Goal: Task Accomplishment & Management: Manage account settings

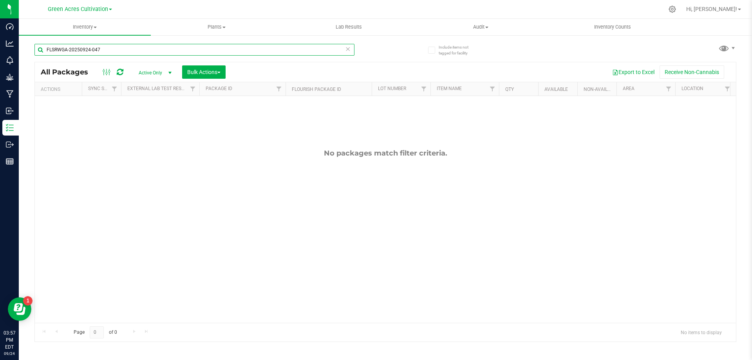
click at [183, 49] on input "FLSRWGA-20250924-047" at bounding box center [194, 50] width 320 height 12
paste input "GA-250708-PKT-26-FA"
type input "GA-250708-PKT-26-FA"
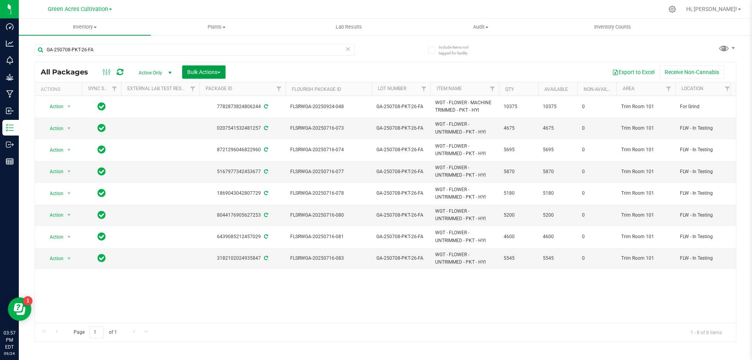
click at [216, 70] on span "Bulk Actions" at bounding box center [203, 72] width 33 height 6
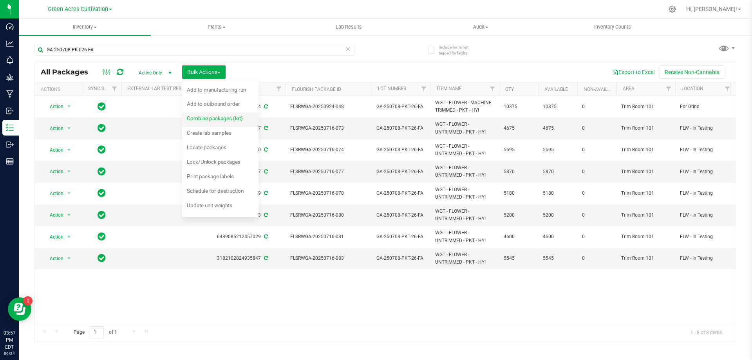
click at [226, 113] on li "Combine packages (lot)" at bounding box center [220, 119] width 76 height 14
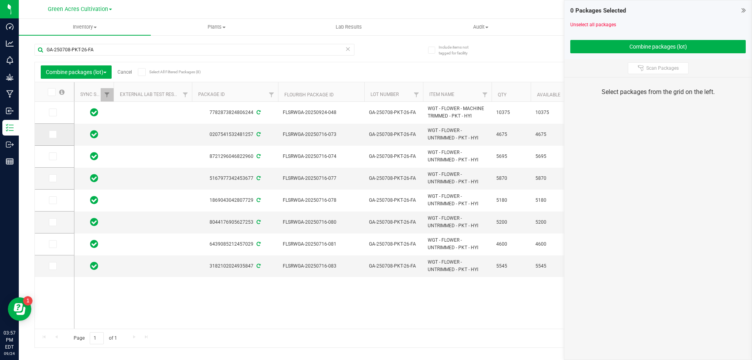
click at [53, 134] on icon at bounding box center [52, 134] width 5 height 0
click at [0, 0] on input "checkbox" at bounding box center [0, 0] width 0 height 0
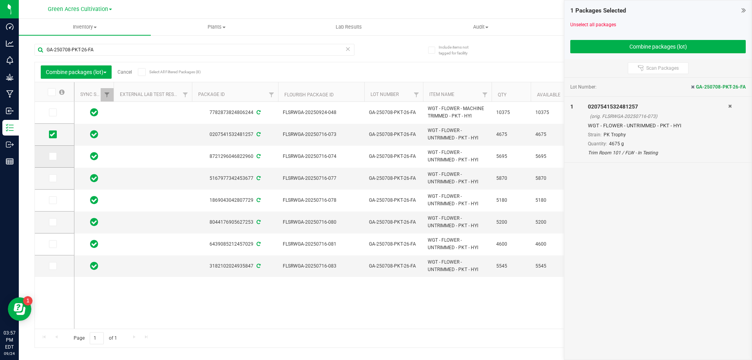
click at [51, 156] on icon at bounding box center [52, 156] width 5 height 0
click at [0, 0] on input "checkbox" at bounding box center [0, 0] width 0 height 0
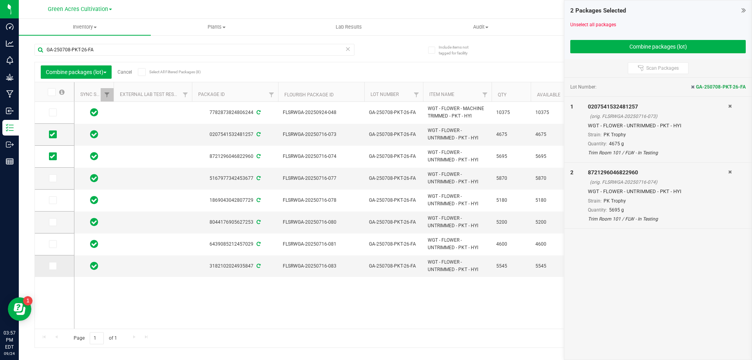
click at [52, 266] on icon at bounding box center [52, 266] width 5 height 0
click at [0, 0] on input "checkbox" at bounding box center [0, 0] width 0 height 0
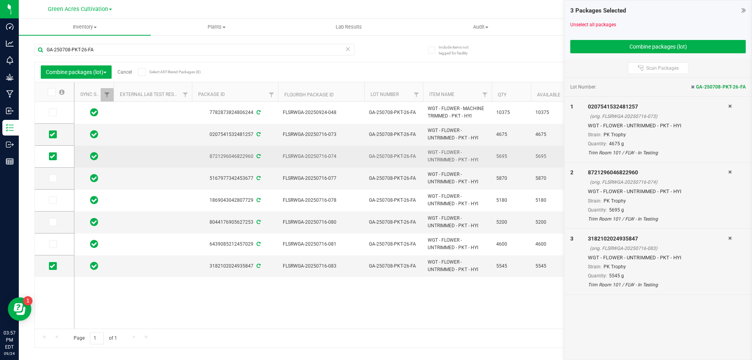
drag, startPoint x: 55, startPoint y: 200, endPoint x: 290, endPoint y: 155, distance: 239.4
click at [55, 199] on span at bounding box center [53, 200] width 8 height 8
click at [0, 0] on input "checkbox" at bounding box center [0, 0] width 0 height 0
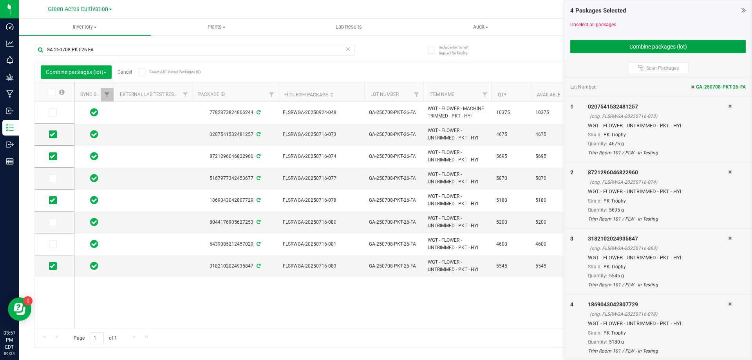
click at [708, 49] on button "Combine packages (lot)" at bounding box center [659, 46] width 176 height 13
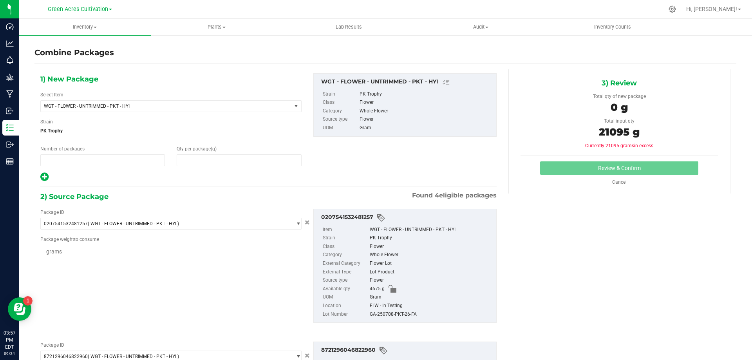
type input "1"
type input "0"
click at [217, 162] on span at bounding box center [239, 160] width 125 height 12
type input "21095"
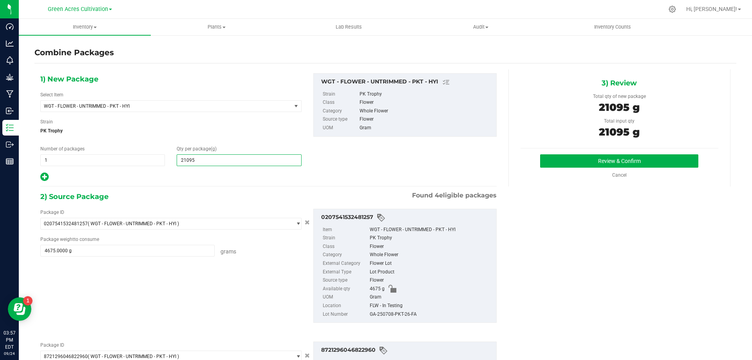
type input "21,095"
click at [399, 310] on div "GA-250708-PKT-26-FA" at bounding box center [431, 314] width 123 height 9
copy div "GA-250708-PKT-26-FA"
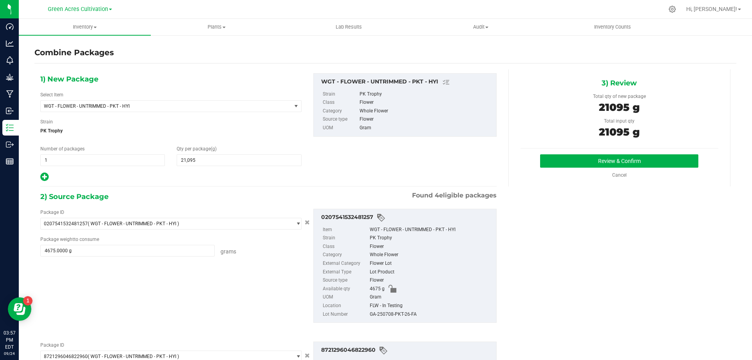
click at [545, 168] on div "Review & Confirm Cancel" at bounding box center [620, 166] width 198 height 24
click at [545, 164] on button "Review & Confirm" at bounding box center [619, 160] width 158 height 13
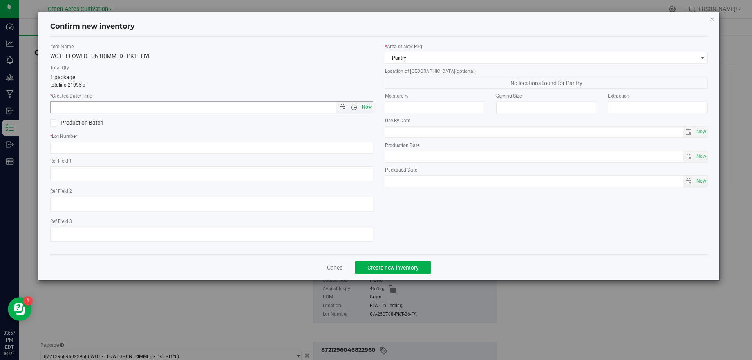
click at [371, 107] on span "Now" at bounding box center [366, 106] width 13 height 11
type input "[DATE] 3:57 PM"
click at [373, 148] on input "text" at bounding box center [211, 148] width 323 height 12
paste input "GA-250708-PKT-26-FA"
type input "GA-250708-PKT-26-FA"
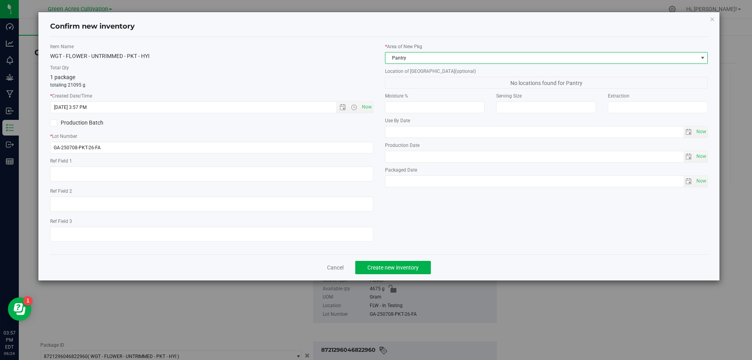
click at [409, 59] on span "Pantry" at bounding box center [542, 58] width 313 height 11
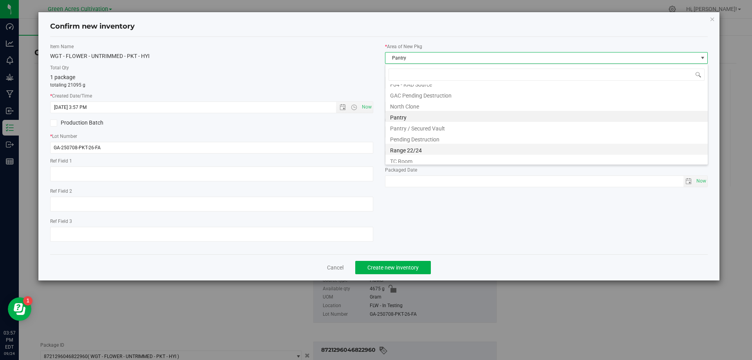
scroll to position [119, 0]
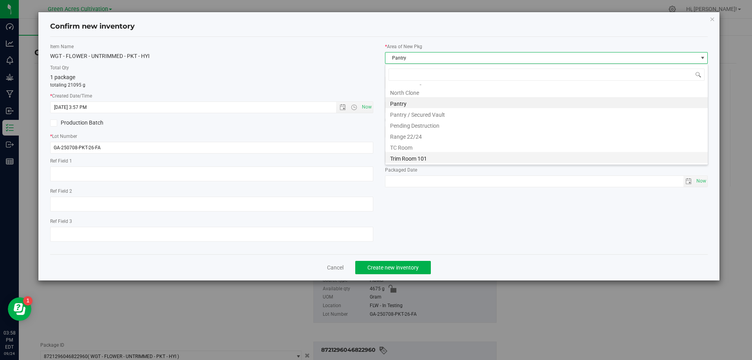
click at [417, 158] on li "Trim Room 101" at bounding box center [547, 157] width 323 height 11
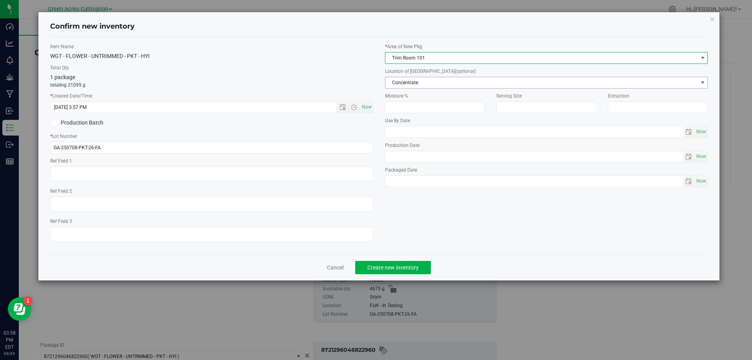
click at [433, 80] on span "Concentrate" at bounding box center [542, 82] width 313 height 11
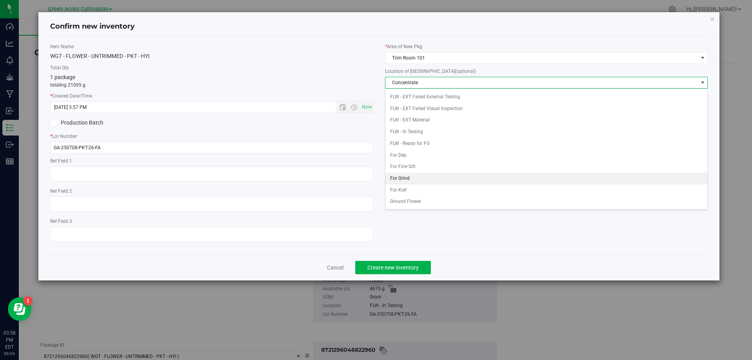
scroll to position [80, 0]
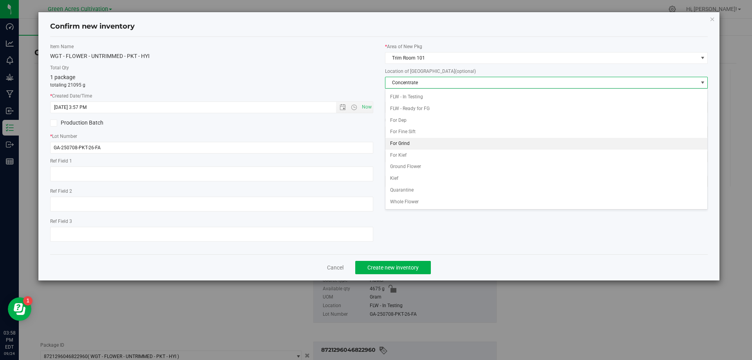
click at [411, 138] on li "For Grind" at bounding box center [547, 144] width 323 height 12
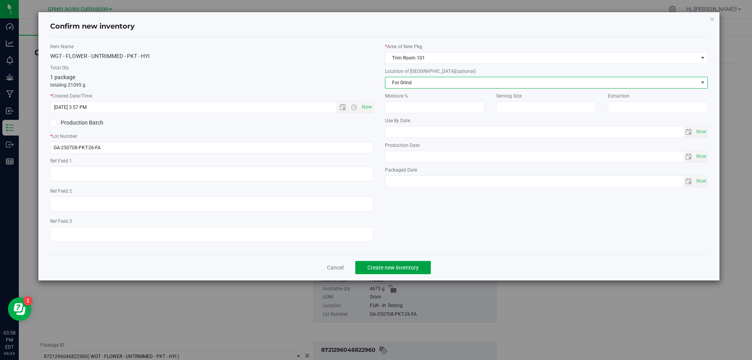
click at [417, 272] on button "Create new inventory" at bounding box center [393, 267] width 76 height 13
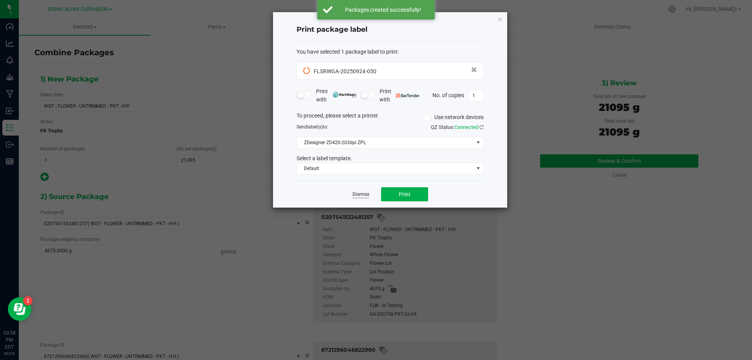
click at [363, 192] on link "Dismiss" at bounding box center [361, 194] width 17 height 7
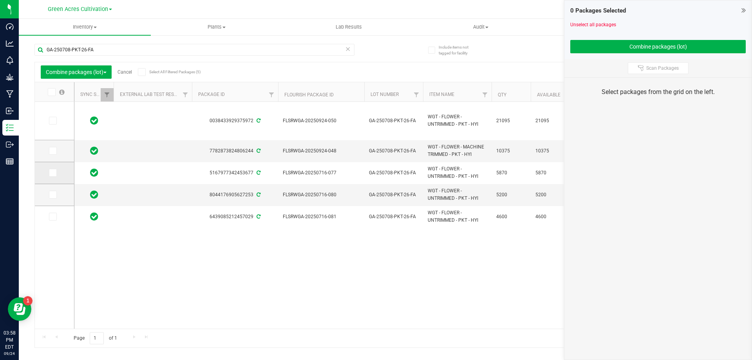
click at [55, 174] on span at bounding box center [53, 173] width 8 height 8
click at [0, 0] on input "checkbox" at bounding box center [0, 0] width 0 height 0
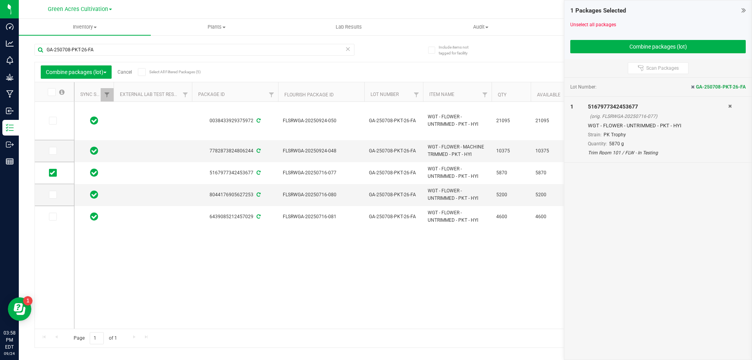
click at [54, 195] on icon at bounding box center [52, 195] width 5 height 0
click at [0, 0] on input "checkbox" at bounding box center [0, 0] width 0 height 0
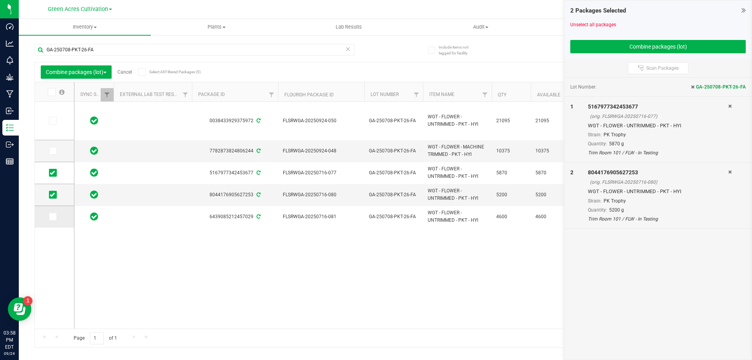
click at [53, 217] on icon at bounding box center [52, 217] width 5 height 0
click at [0, 0] on input "checkbox" at bounding box center [0, 0] width 0 height 0
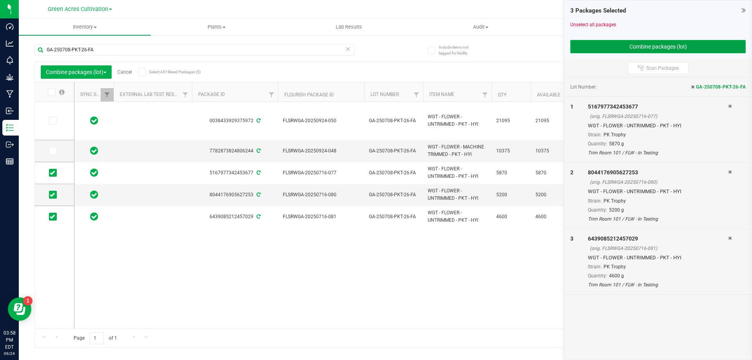
click at [595, 44] on button "Combine packages (lot)" at bounding box center [659, 46] width 176 height 13
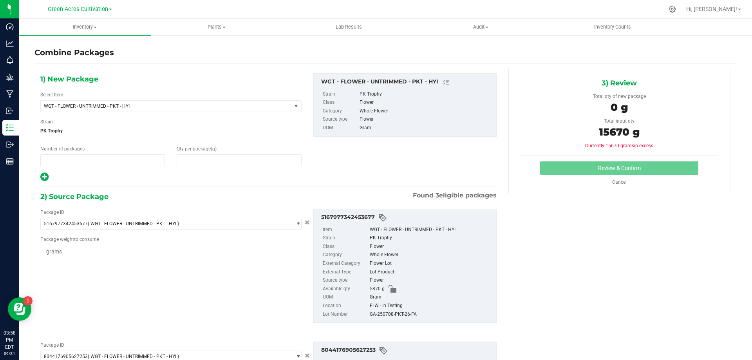
type input "1"
type input "0"
click at [132, 105] on span "WGT - FLOWER - UNTRIMMED - PKT - HYI" at bounding box center [161, 105] width 235 height 5
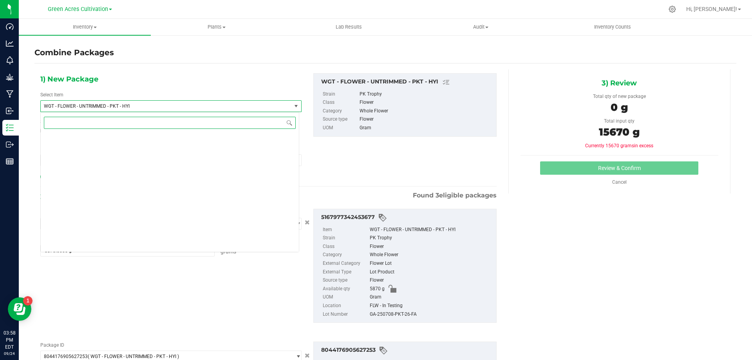
scroll to position [171189, 0]
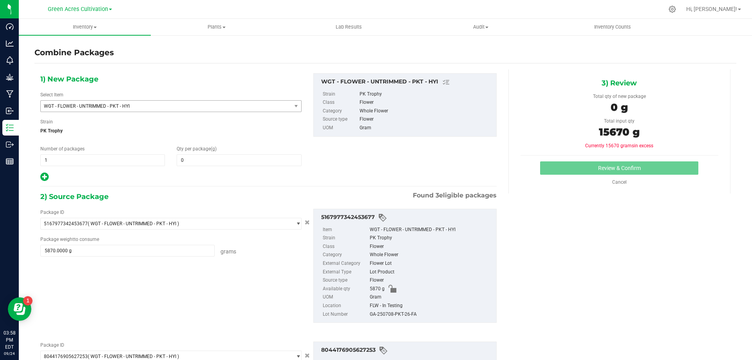
click at [429, 175] on div "1) New Package Select Item WGT - FLOWER - UNTRIMMED - PKT - HYI WGT - FLOWER - …" at bounding box center [268, 127] width 468 height 109
click at [258, 166] on span "0 0" at bounding box center [239, 160] width 125 height 12
click at [284, 156] on span at bounding box center [239, 160] width 125 height 12
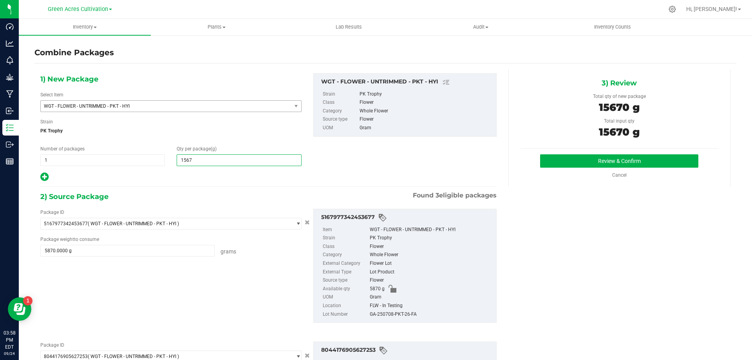
type input "15670"
type input "15,670"
click at [379, 310] on div "GA-250708-PKT-26-FA" at bounding box center [431, 314] width 123 height 9
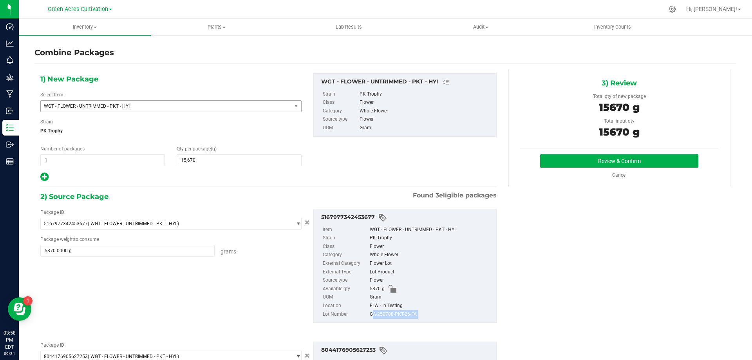
copy div "GA-250708-PKT-26-FA"
click at [563, 164] on button "Review & Confirm" at bounding box center [619, 160] width 158 height 13
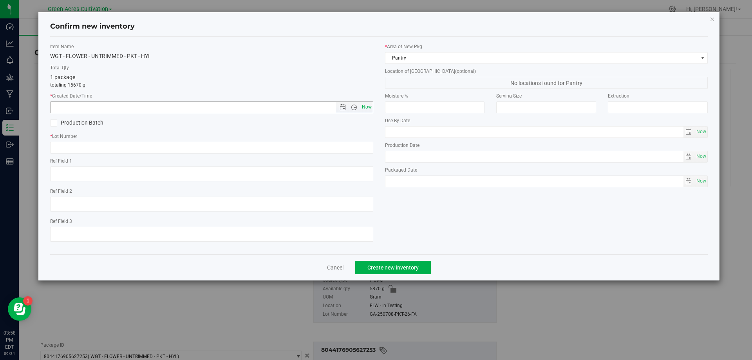
click at [368, 111] on span "Now" at bounding box center [366, 106] width 13 height 11
type input "[DATE] 3:58 PM"
click at [363, 151] on input "text" at bounding box center [211, 148] width 323 height 12
paste input "GA-250708-PKT-26-FA"
type input "GA-250708-PKT-26-FA"
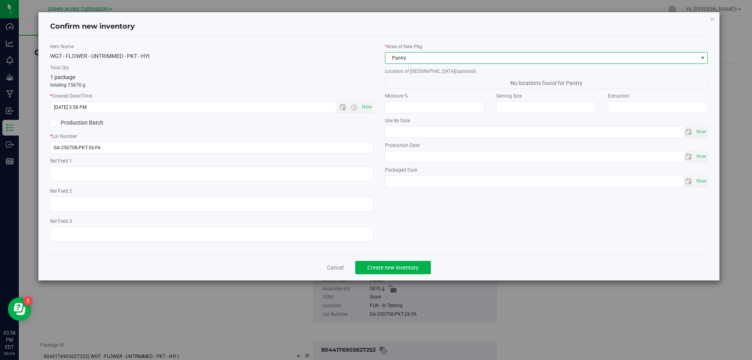
click at [468, 62] on span "Pantry" at bounding box center [542, 58] width 313 height 11
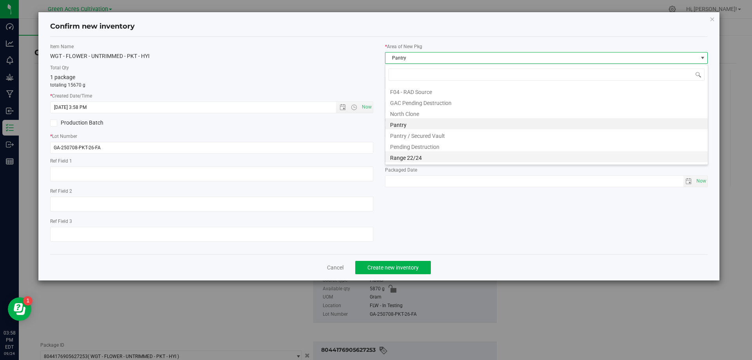
scroll to position [119, 0]
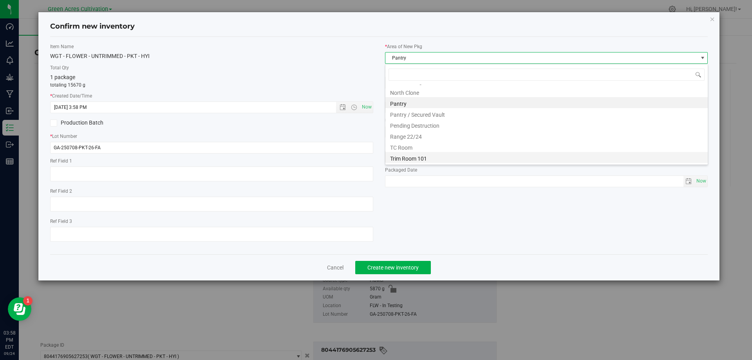
click at [419, 157] on li "Trim Room 101" at bounding box center [547, 157] width 323 height 11
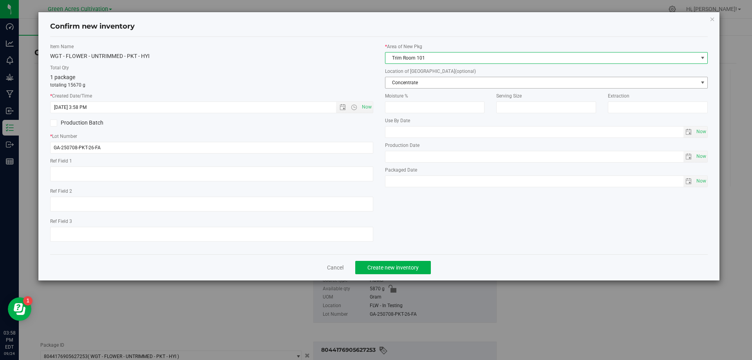
click at [442, 79] on span "Concentrate" at bounding box center [542, 82] width 313 height 11
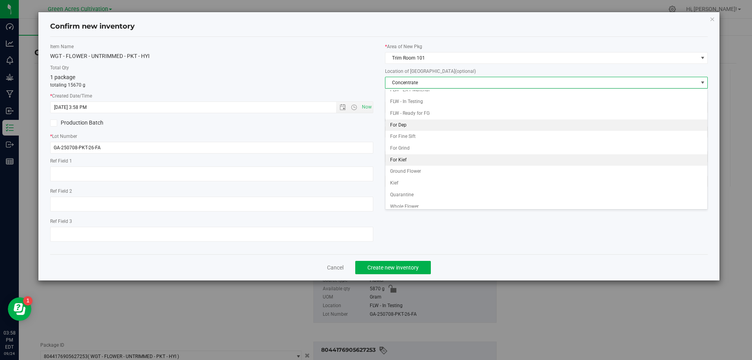
scroll to position [78, 0]
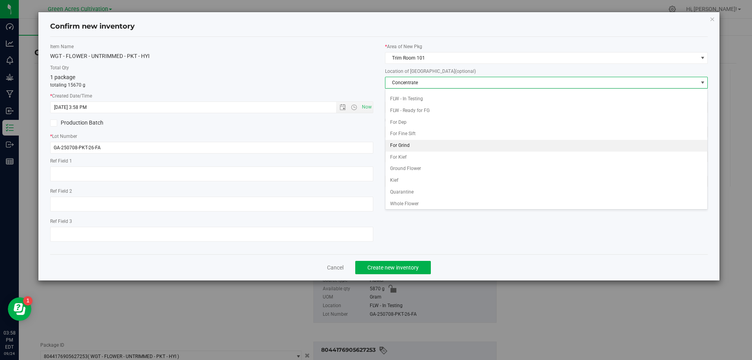
click at [413, 149] on li "For Grind" at bounding box center [547, 146] width 323 height 12
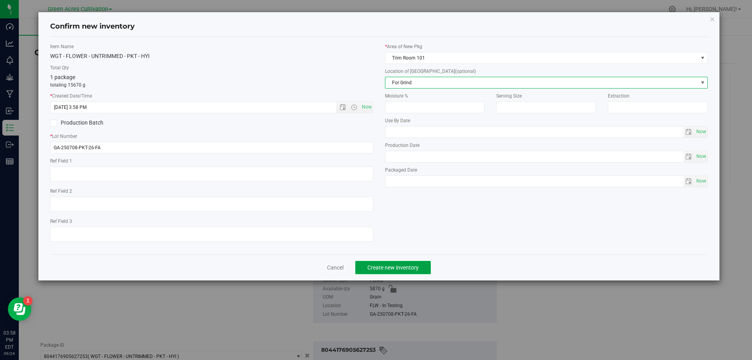
click at [400, 263] on button "Create new inventory" at bounding box center [393, 267] width 76 height 13
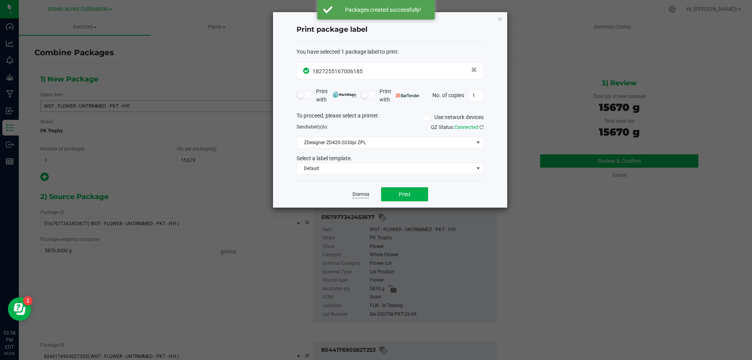
click at [354, 198] on link "Dismiss" at bounding box center [361, 194] width 17 height 7
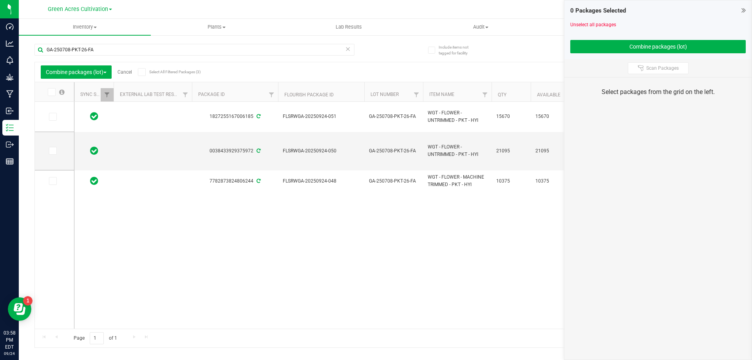
click at [129, 72] on link "Cancel" at bounding box center [125, 71] width 14 height 5
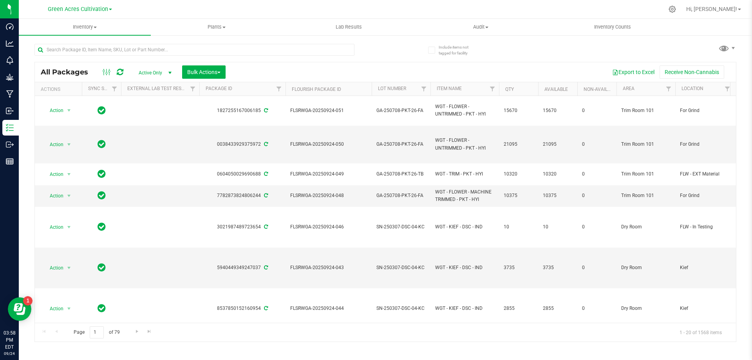
click at [231, 43] on div at bounding box center [209, 49] width 351 height 25
click at [232, 54] on input "text" at bounding box center [194, 50] width 320 height 12
paste input "FLSRWGA-20250924-050"
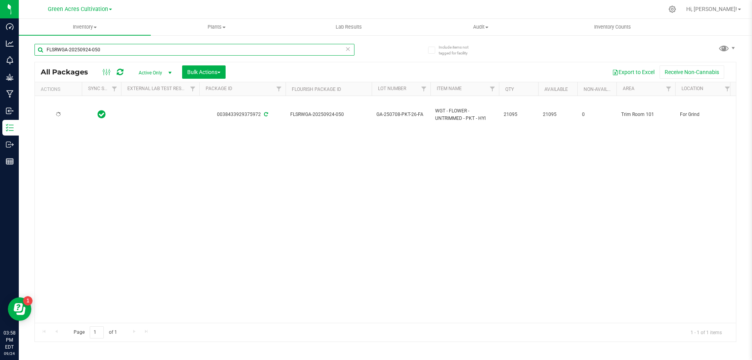
type input "FLSRWGA-20250924-050"
click at [59, 115] on span "Action" at bounding box center [53, 114] width 21 height 11
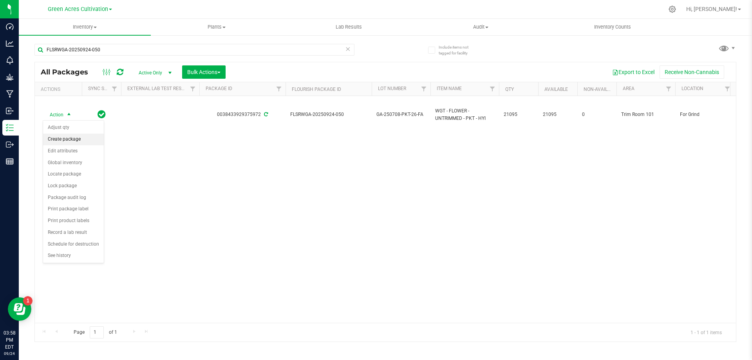
click at [64, 139] on li "Create package" at bounding box center [73, 140] width 61 height 12
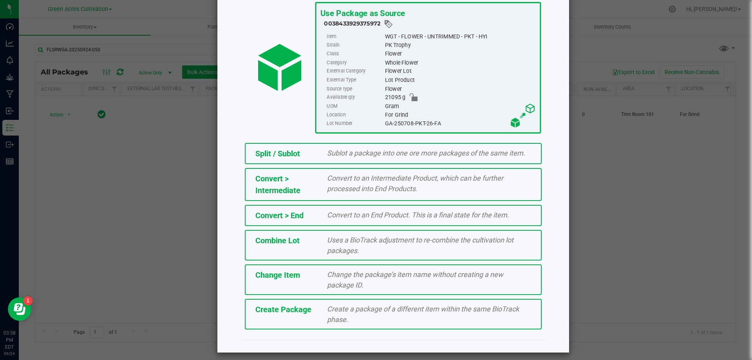
scroll to position [56, 0]
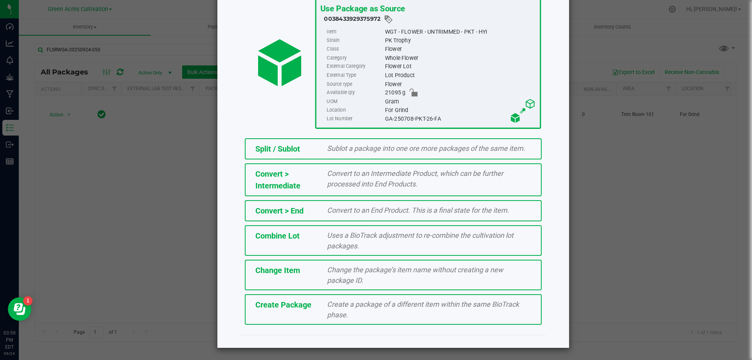
click at [335, 312] on span "Create a package of a different item within the same BioTrack phase." at bounding box center [423, 309] width 192 height 19
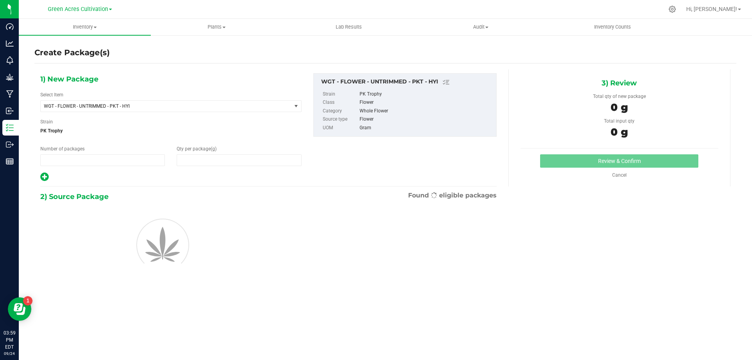
type input "1"
type input "0.0000"
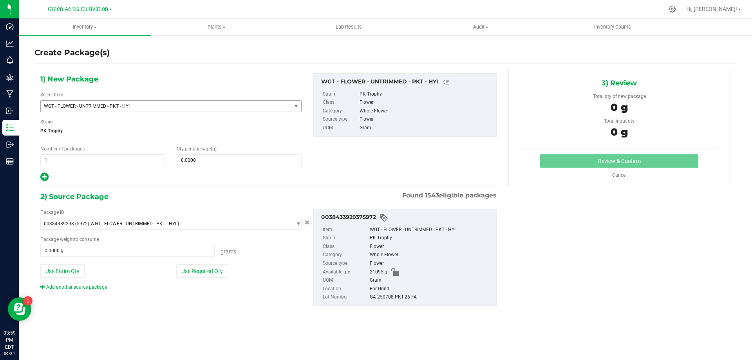
click at [140, 105] on span "WGT - FLOWER - UNTRIMMED - PKT - HYI" at bounding box center [161, 105] width 235 height 5
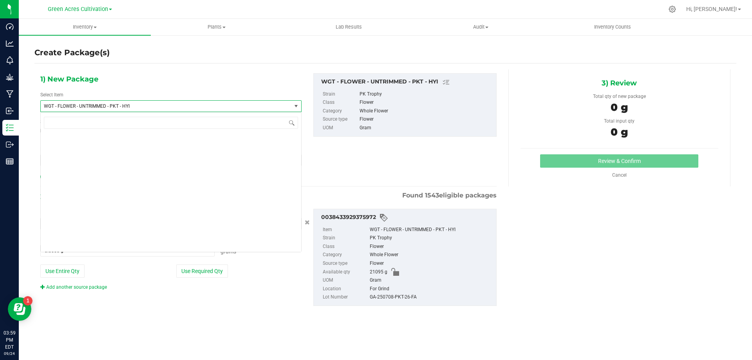
scroll to position [171189, 0]
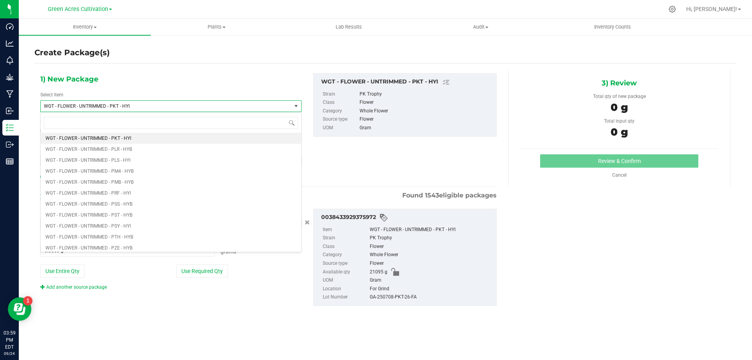
click at [140, 105] on span "WGT - FLOWER - UNTRIMMED - PKT - HYI" at bounding box center [161, 105] width 235 height 5
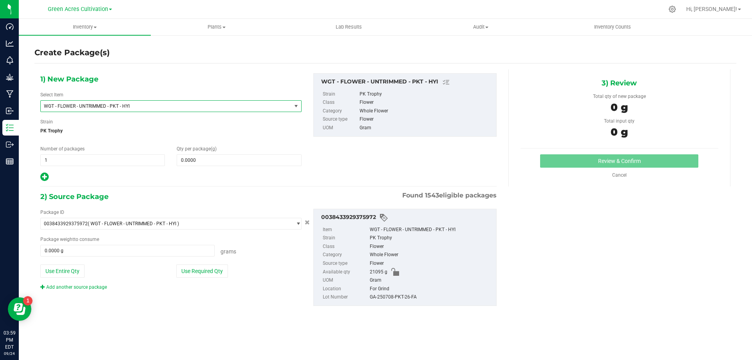
click at [140, 105] on span "WGT - FLOWER - UNTRIMMED - PKT - HYI" at bounding box center [161, 105] width 235 height 5
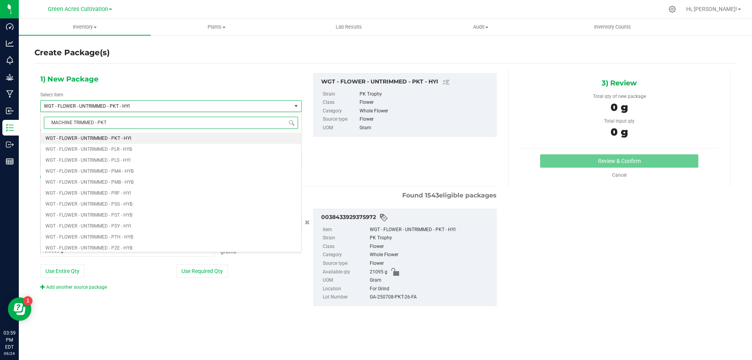
type input "MACHINE TRIMMED - PKT"
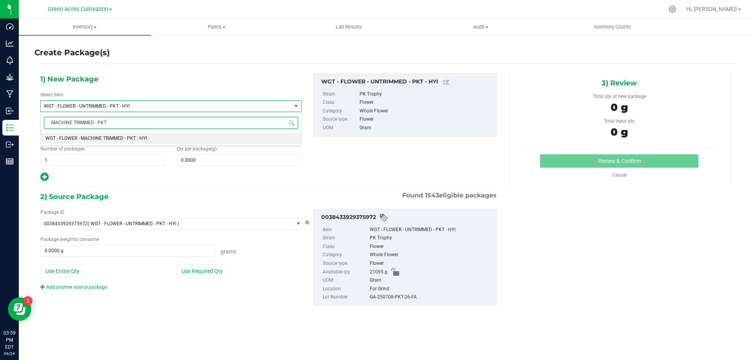
scroll to position [0, 0]
click at [169, 141] on li "WGT - FLOWER - MACHINE TRIMMED - PKT - HYI" at bounding box center [171, 138] width 261 height 11
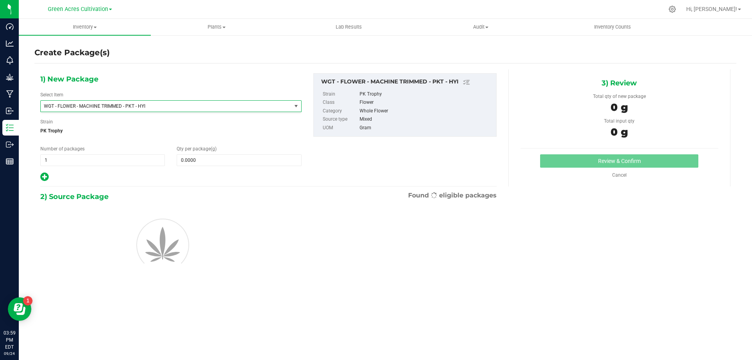
type input "0.0000"
click at [195, 158] on span at bounding box center [239, 160] width 125 height 12
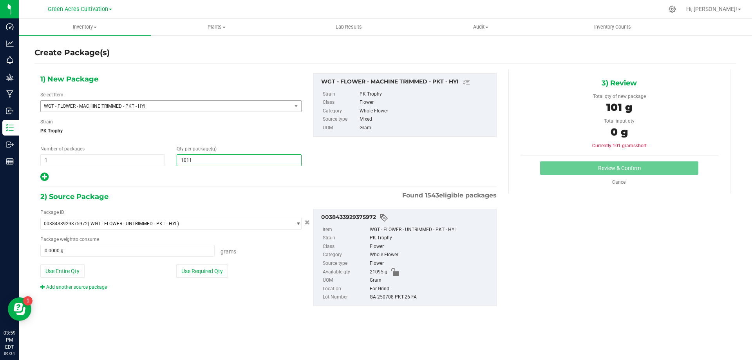
type input "10115"
type input "10,115.0000"
click at [207, 277] on button "Use Required Qty" at bounding box center [202, 271] width 52 height 13
type input "10115.0000 g"
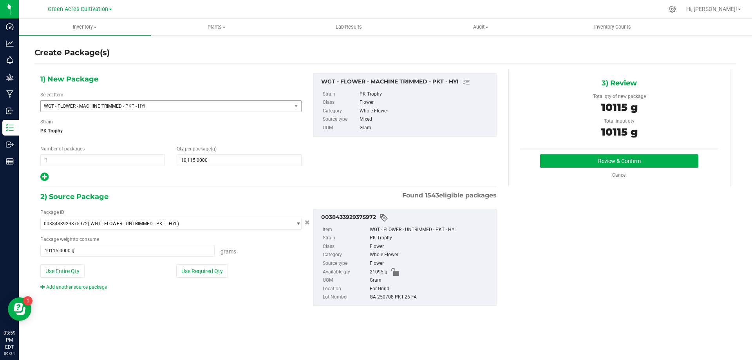
click at [390, 297] on div "GA-250708-PKT-26-FA" at bounding box center [431, 297] width 123 height 9
copy div "GA-250708-PKT-26-FA"
click at [648, 163] on button "Review & Confirm" at bounding box center [619, 160] width 158 height 13
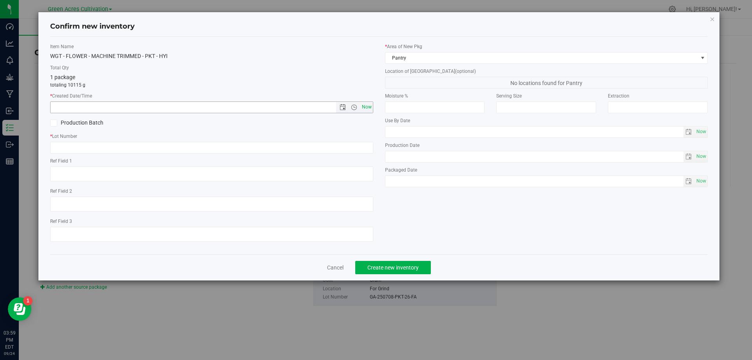
click at [367, 110] on span "Now" at bounding box center [366, 106] width 13 height 11
type input "[DATE] 3:59 PM"
click at [364, 153] on input "text" at bounding box center [211, 148] width 323 height 12
paste input "GA-250708-PKT-26-FA"
type input "GA-250708-PKT-26-FA"
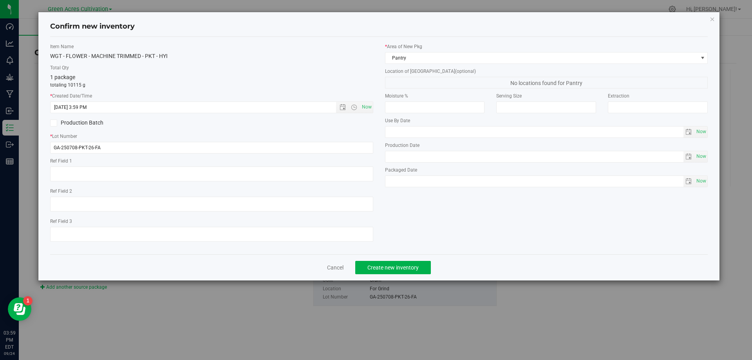
click at [356, 181] on div at bounding box center [211, 175] width 323 height 17
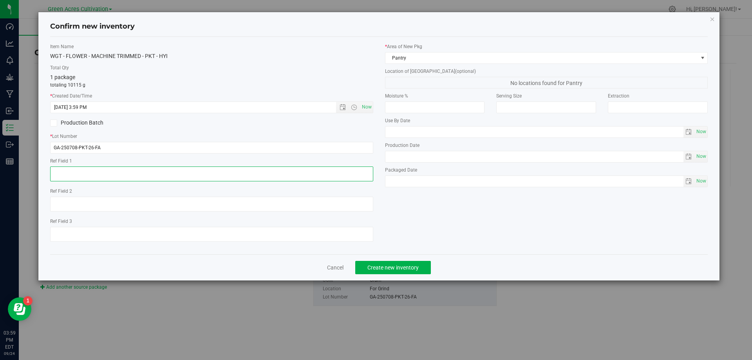
click at [356, 179] on textarea at bounding box center [211, 174] width 323 height 15
type textarea "1080 PBO"
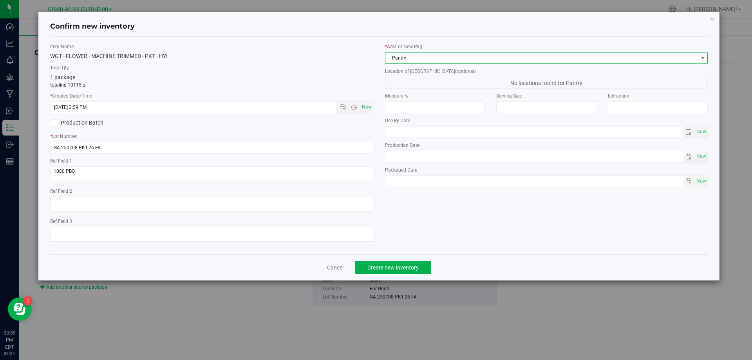
click at [419, 61] on span "Pantry" at bounding box center [542, 58] width 313 height 11
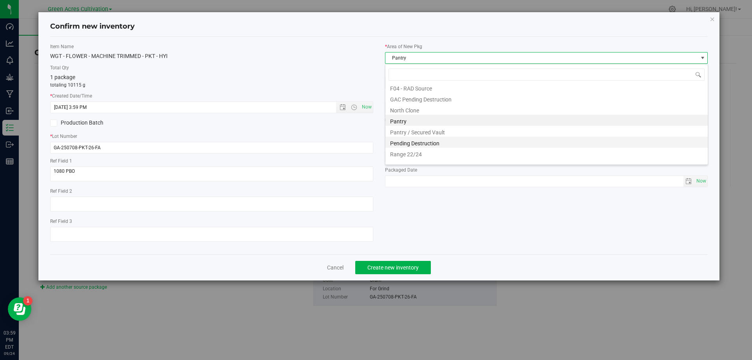
scroll to position [119, 0]
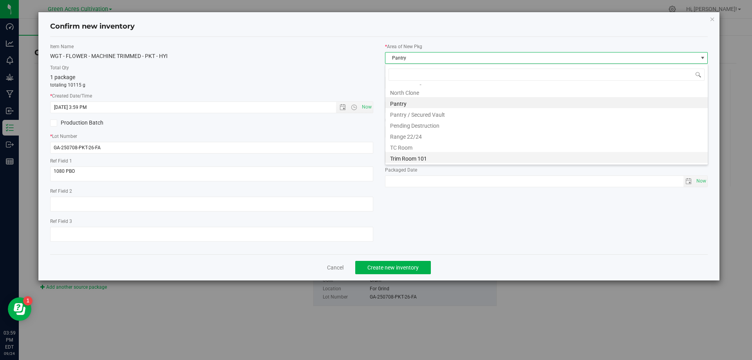
click at [417, 160] on li "Trim Room 101" at bounding box center [547, 157] width 323 height 11
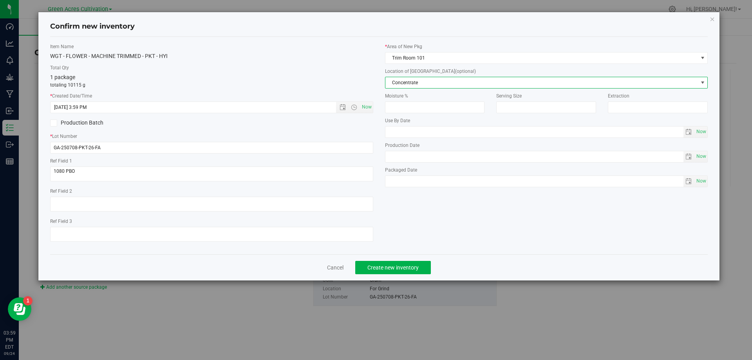
click at [443, 79] on span "Concentrate" at bounding box center [542, 82] width 313 height 11
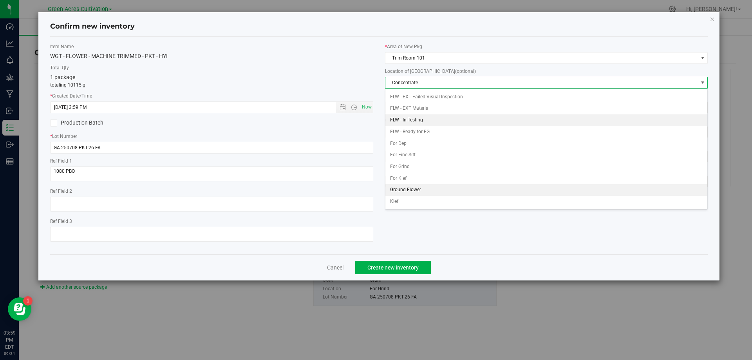
scroll to position [78, 0]
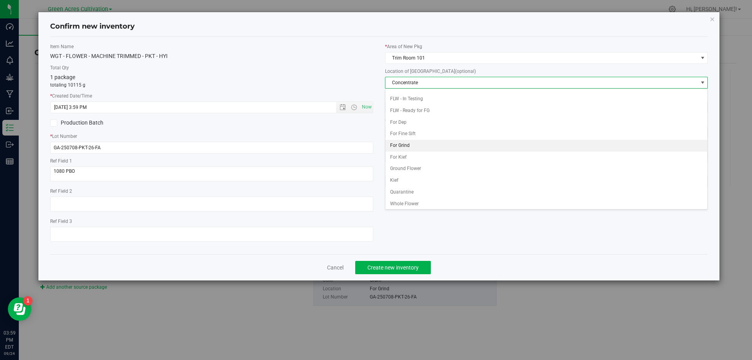
click at [412, 145] on li "For Grind" at bounding box center [547, 146] width 323 height 12
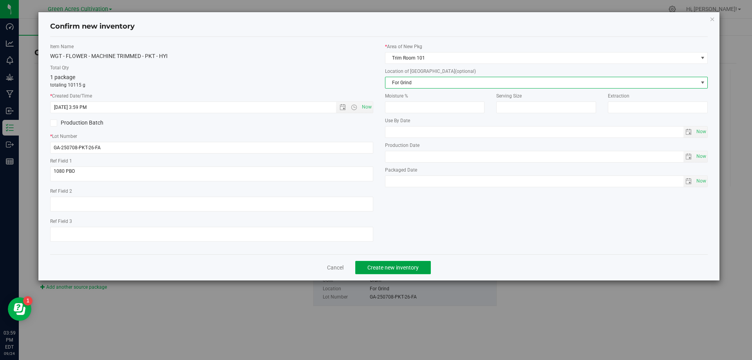
click at [407, 263] on button "Create new inventory" at bounding box center [393, 267] width 76 height 13
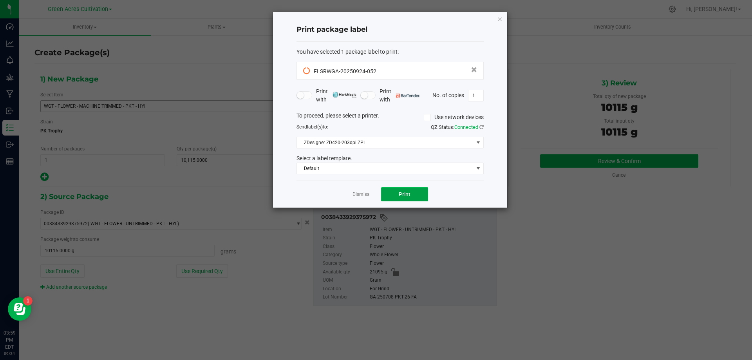
click at [399, 196] on span "Print" at bounding box center [405, 194] width 12 height 6
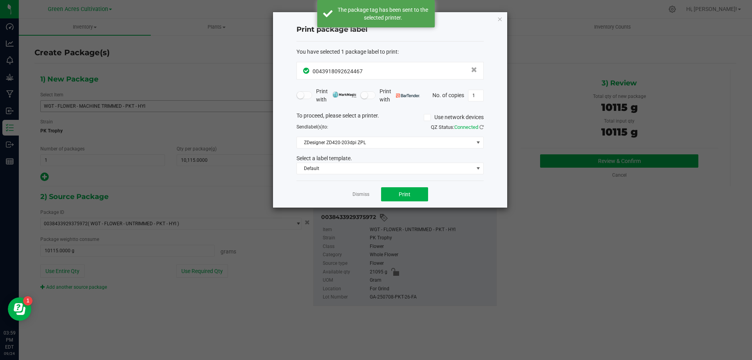
click at [363, 190] on app-cancel-button "Dismiss" at bounding box center [361, 194] width 17 height 8
click at [364, 190] on app-cancel-button "Dismiss" at bounding box center [361, 194] width 17 height 8
click at [365, 191] on link "Dismiss" at bounding box center [361, 194] width 17 height 7
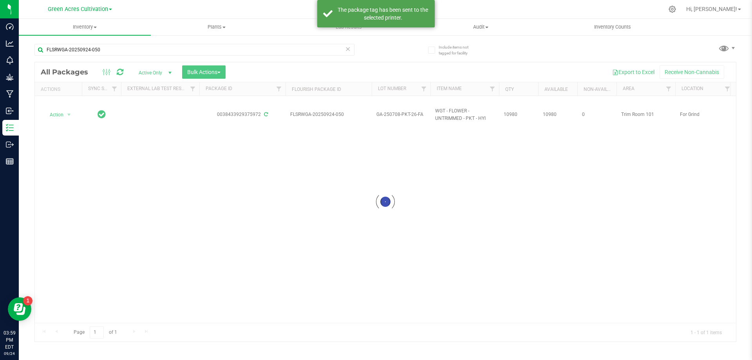
click at [60, 112] on div at bounding box center [385, 201] width 701 height 279
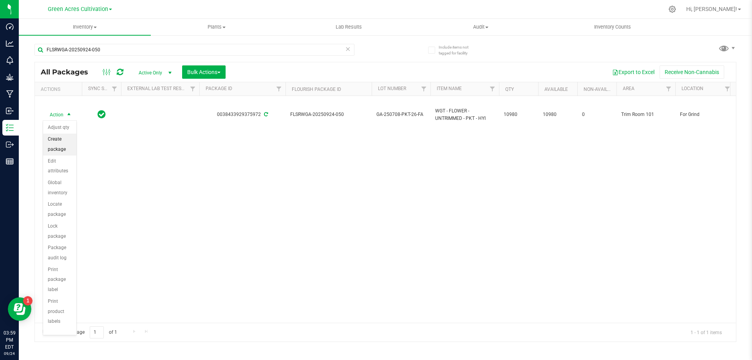
click at [64, 139] on li "Create package" at bounding box center [59, 145] width 33 height 22
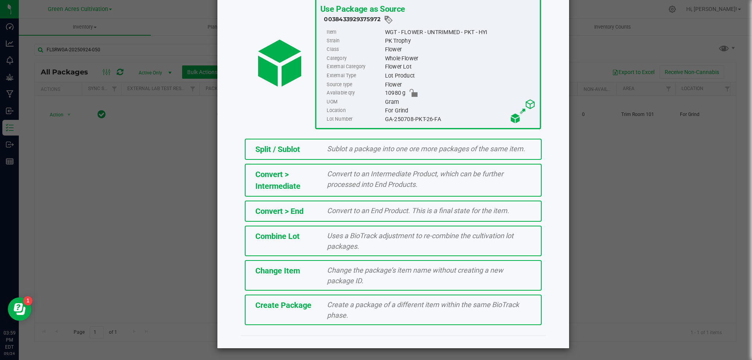
scroll to position [56, 0]
click at [308, 301] on span "Create Package" at bounding box center [283, 304] width 56 height 9
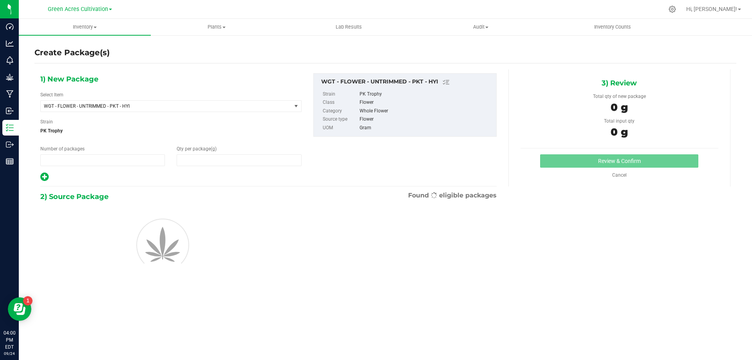
type input "1"
type input "0.0000"
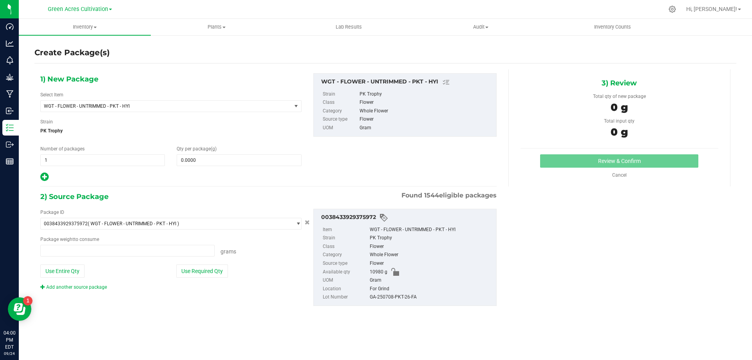
type input "0.0000 g"
click at [133, 107] on span "WGT - FLOWER - UNTRIMMED - PKT - HYI" at bounding box center [161, 105] width 235 height 5
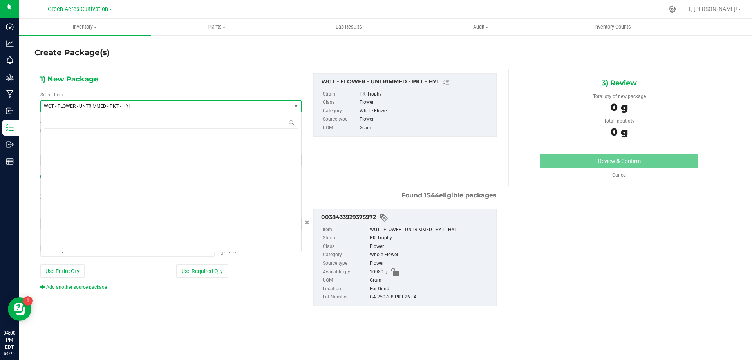
scroll to position [171189, 0]
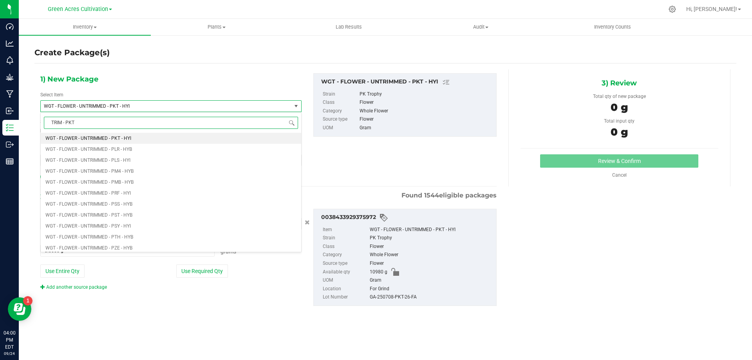
type input "TRIM - PKT"
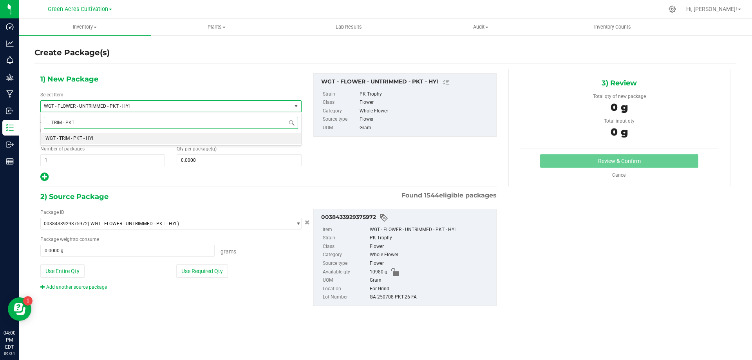
scroll to position [0, 0]
click at [150, 138] on li "WGT - TRIM - PKT - HYI" at bounding box center [171, 138] width 261 height 11
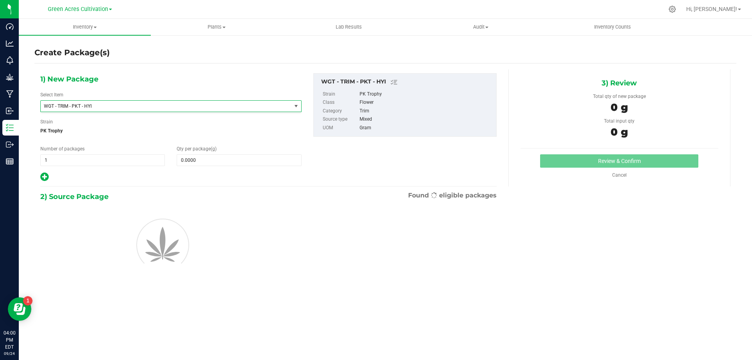
type input "0.0000"
click at [273, 159] on span at bounding box center [239, 160] width 125 height 12
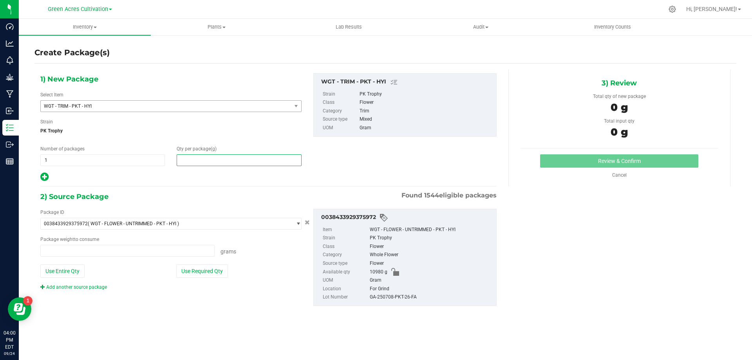
type input "0.0000 g"
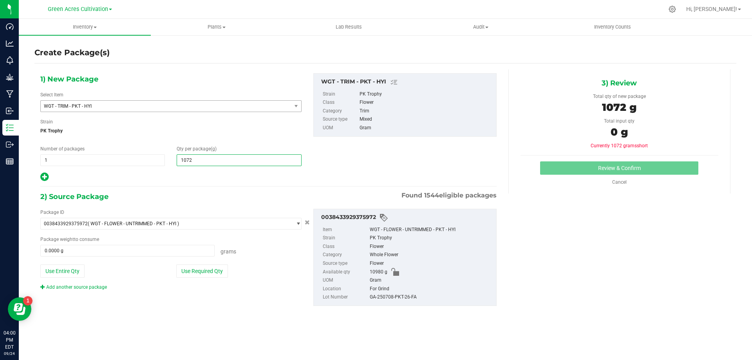
type input "10725"
type input "10,725.0000"
click at [196, 277] on button "Use Required Qty" at bounding box center [202, 271] width 52 height 13
type input "10725.0000 g"
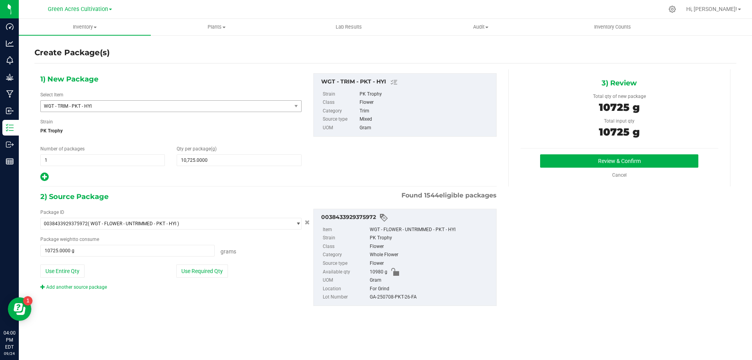
click at [394, 300] on div "GA-250708-PKT-26-FA" at bounding box center [431, 297] width 123 height 9
copy div "GA-250708-PKT-26-FA"
click at [640, 132] on div "10725 g" at bounding box center [620, 134] width 198 height 18
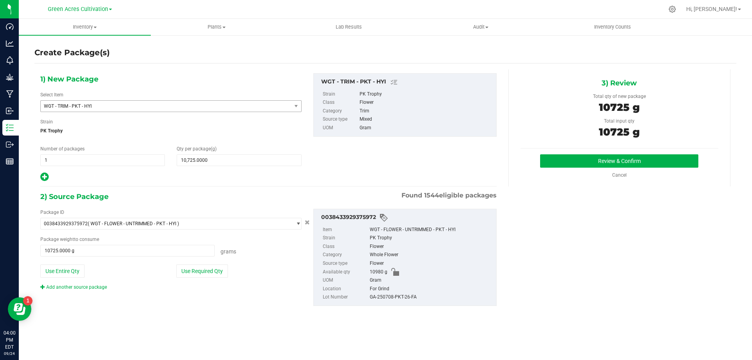
click at [641, 152] on div "3) Review Total qty of new package 10725 g Total input qty 10725 g Review & Con…" at bounding box center [620, 127] width 222 height 117
click at [640, 158] on button "Review & Confirm" at bounding box center [619, 160] width 158 height 13
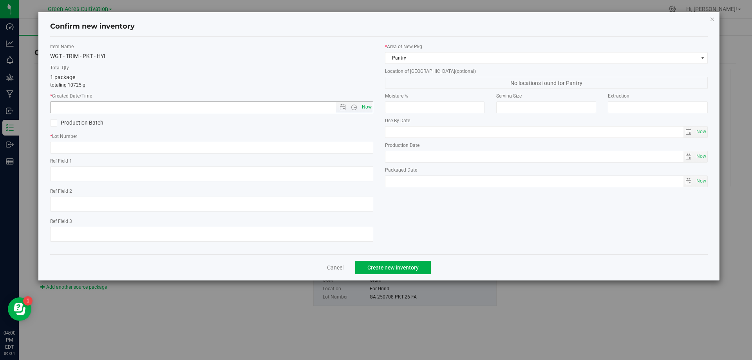
click at [371, 109] on span "Now" at bounding box center [366, 106] width 13 height 11
type input "[DATE] 4:00 PM"
click at [371, 140] on div "* Lot Number" at bounding box center [211, 143] width 323 height 21
click at [370, 143] on input "text" at bounding box center [211, 148] width 323 height 12
paste input "GA-250708-PKT-26-FA"
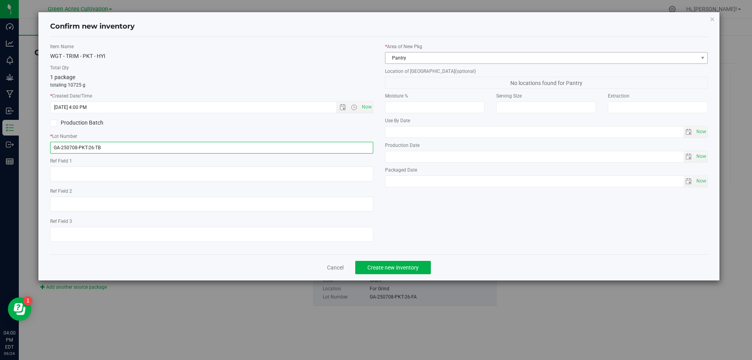
type input "GA-250708-PKT-26-TB"
click at [457, 59] on span "Pantry" at bounding box center [542, 58] width 313 height 11
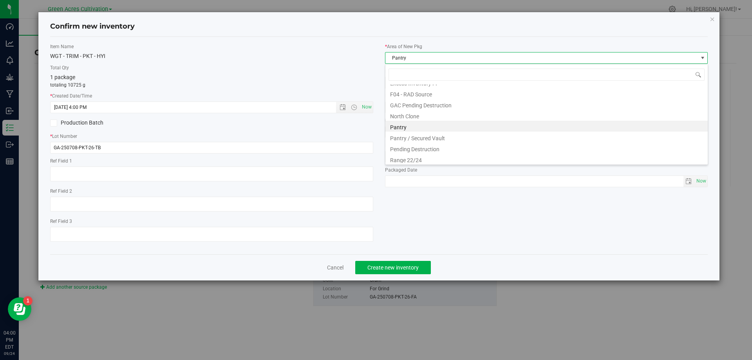
scroll to position [119, 0]
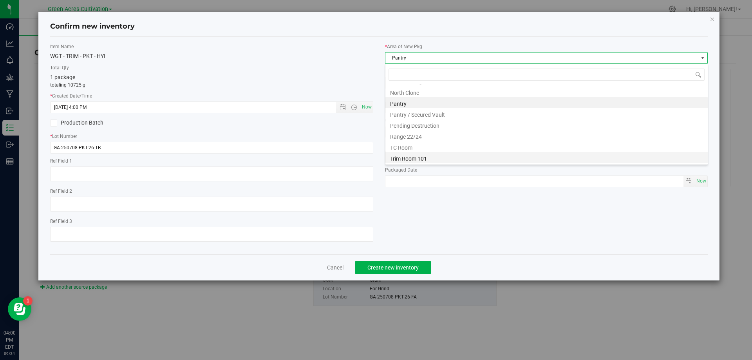
click at [444, 158] on li "Trim Room 101" at bounding box center [547, 157] width 323 height 11
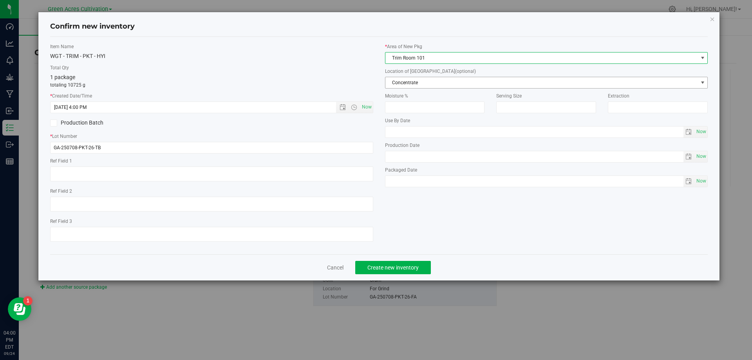
click at [444, 82] on span "Concentrate" at bounding box center [542, 82] width 313 height 11
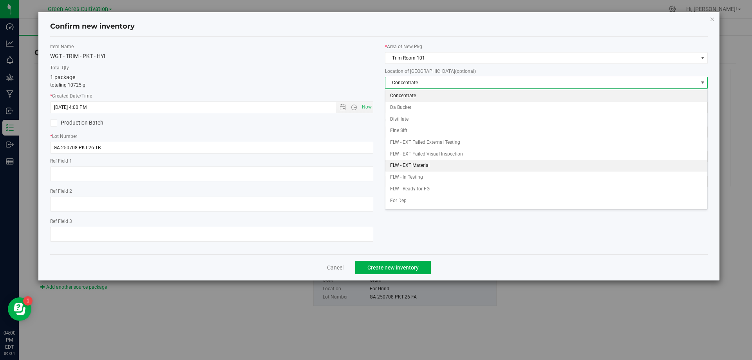
drag, startPoint x: 419, startPoint y: 164, endPoint x: 376, endPoint y: 152, distance: 44.0
click at [419, 164] on li "FLW - EXT Material" at bounding box center [547, 166] width 323 height 12
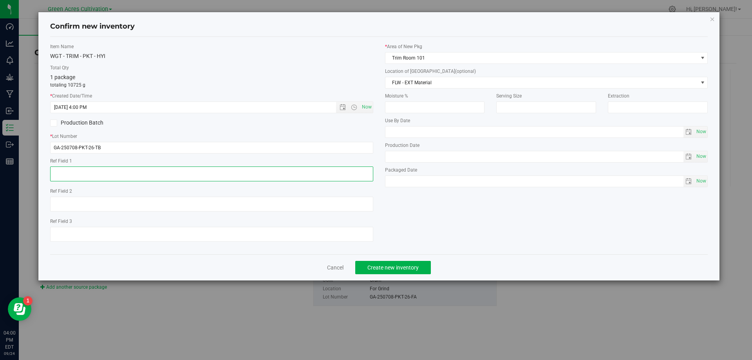
click at [317, 175] on textarea at bounding box center [211, 174] width 323 height 15
type textarea "20000 PBO"
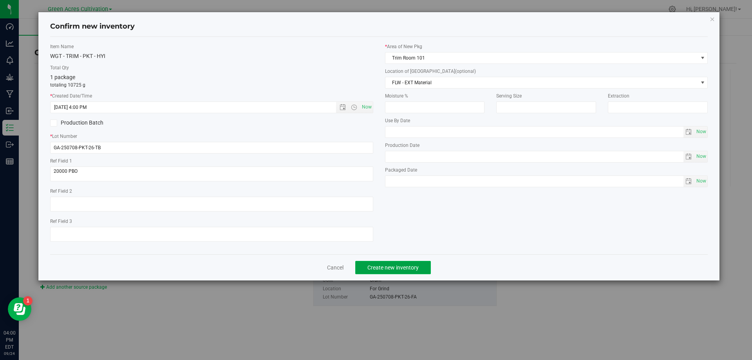
click at [376, 270] on span "Create new inventory" at bounding box center [393, 268] width 51 height 6
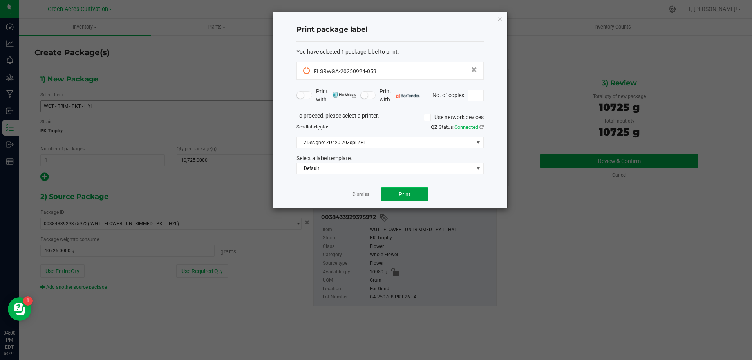
click at [400, 196] on span "Print" at bounding box center [405, 194] width 12 height 6
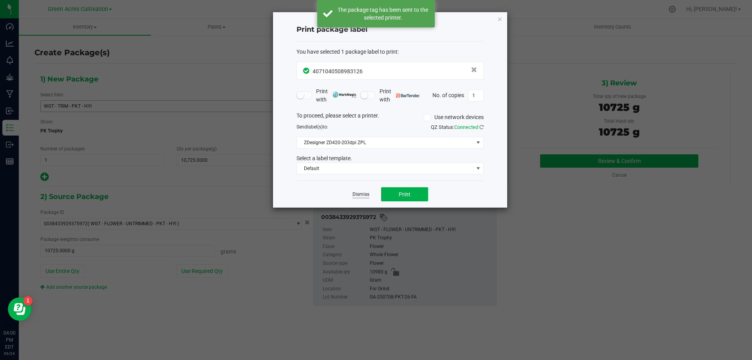
click at [361, 196] on link "Dismiss" at bounding box center [361, 194] width 17 height 7
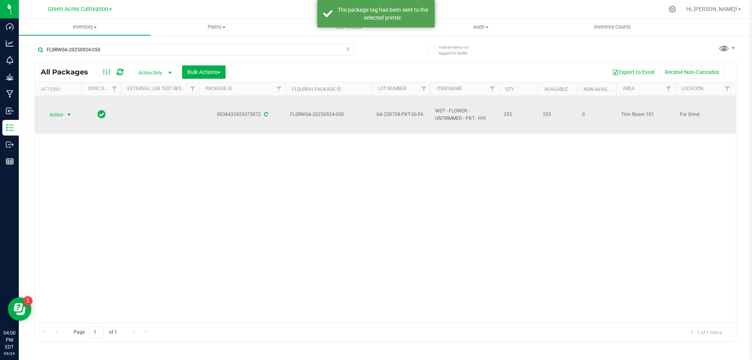
click at [74, 114] on span "select" at bounding box center [69, 114] width 10 height 11
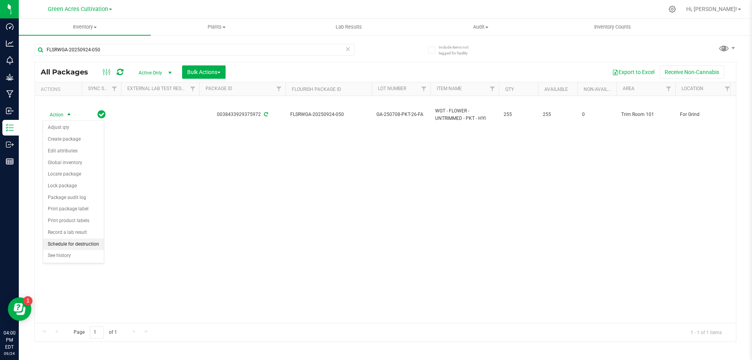
click at [90, 247] on li "Schedule for destruction" at bounding box center [73, 245] width 61 height 12
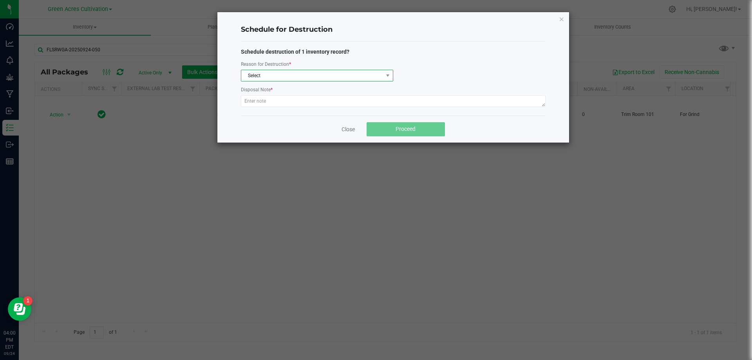
click at [317, 75] on span "Select" at bounding box center [312, 75] width 142 height 11
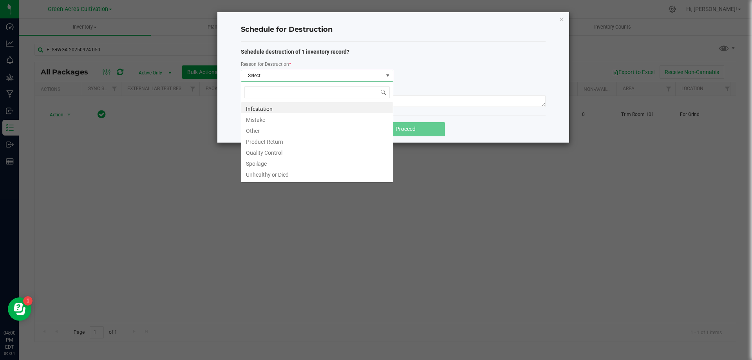
scroll to position [12, 152]
type input "W"
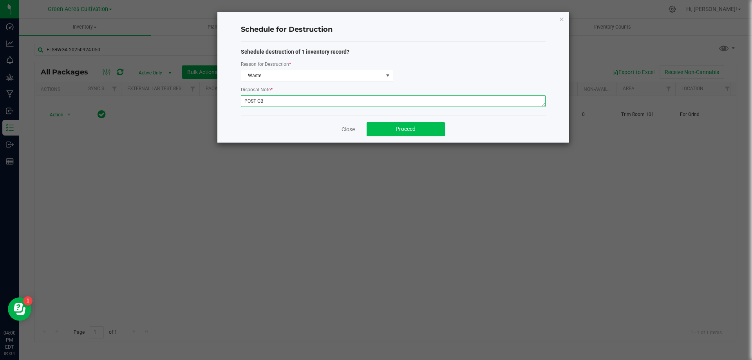
type textarea "POST GB"
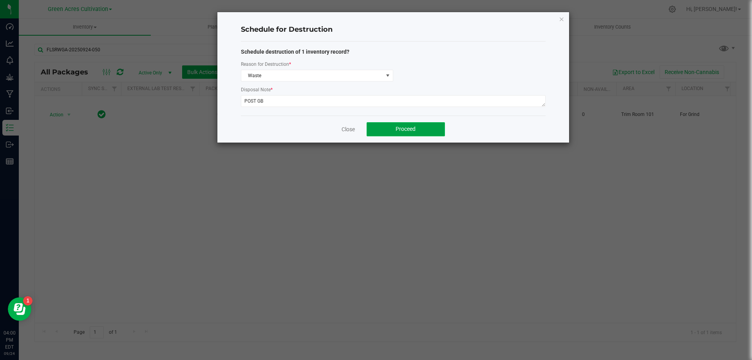
click at [390, 132] on button "Proceed" at bounding box center [406, 129] width 78 height 14
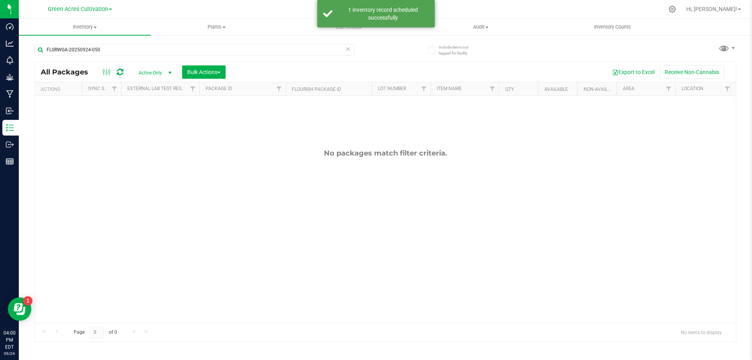
click at [346, 50] on icon at bounding box center [347, 48] width 5 height 9
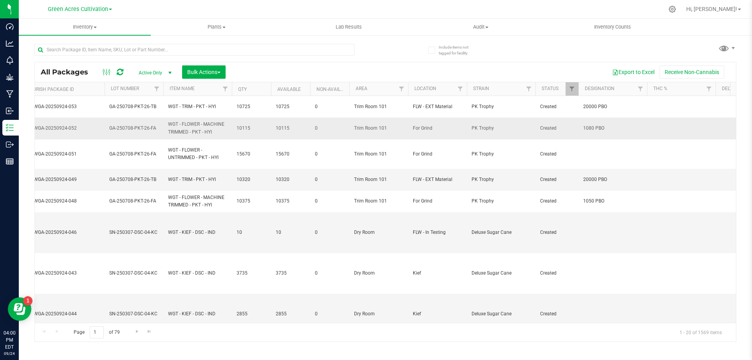
click at [596, 125] on span "1080 PBO" at bounding box center [612, 128] width 59 height 7
click at [592, 125] on input "1080 PBO" at bounding box center [611, 128] width 66 height 12
type input "1050 PBO"
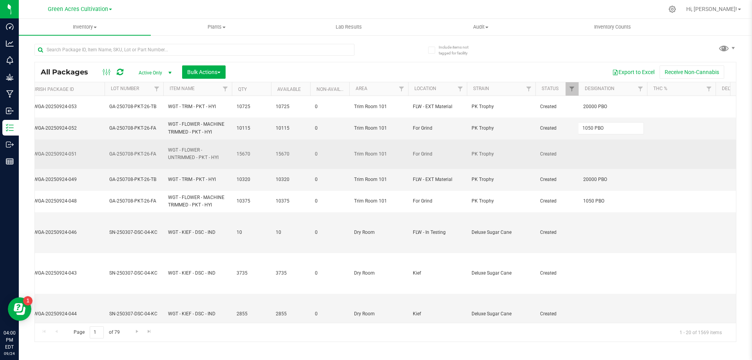
click at [610, 138] on div "All Packages Active Only Active Only Lab Samples Locked All External Internal B…" at bounding box center [385, 202] width 702 height 280
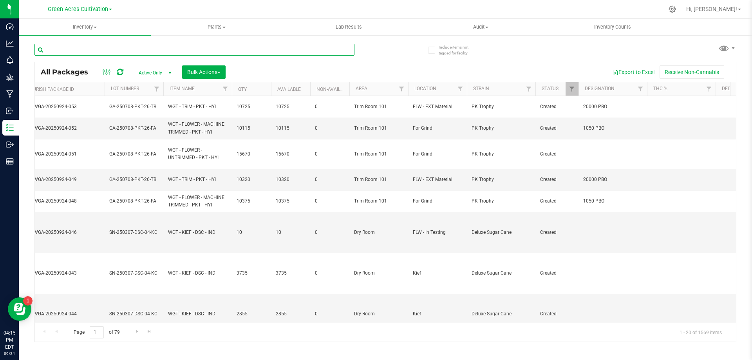
click at [187, 55] on input "text" at bounding box center [194, 50] width 320 height 12
paste input "FLSRWGA-20250924-051"
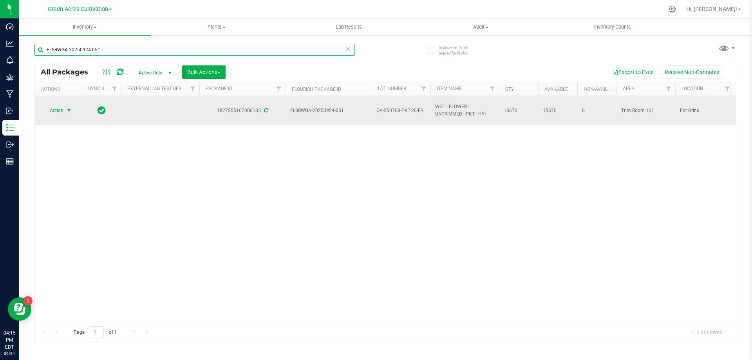
type input "FLSRWGA-20250924-051"
click at [68, 109] on span "select" at bounding box center [69, 110] width 6 height 6
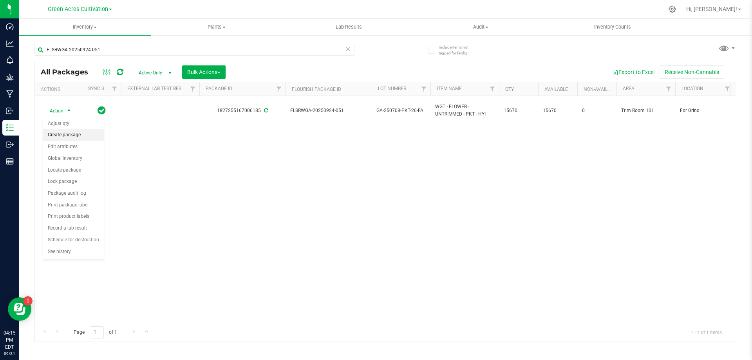
click at [75, 137] on li "Create package" at bounding box center [73, 135] width 61 height 12
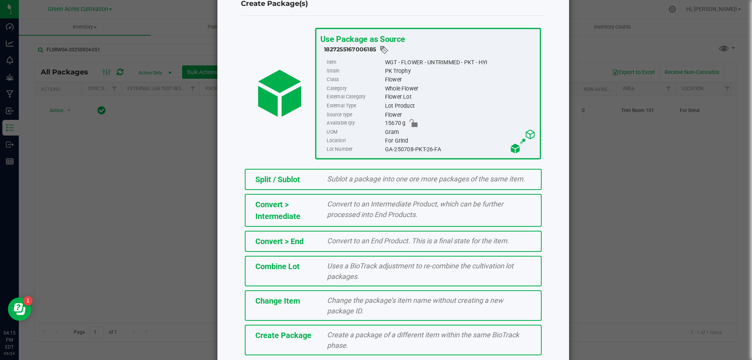
scroll to position [56, 0]
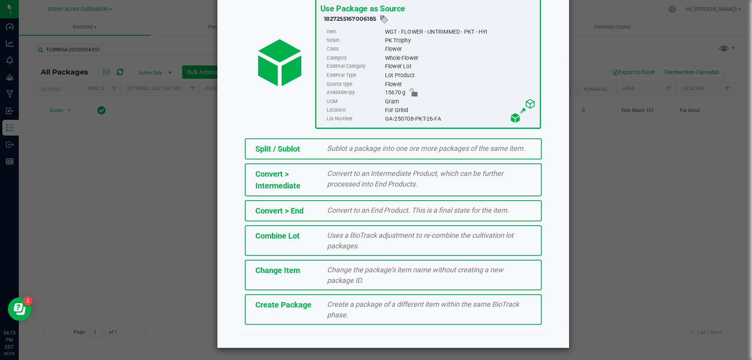
click at [360, 310] on div "Create a package of a different item within the same BioTrack phase." at bounding box center [429, 309] width 216 height 21
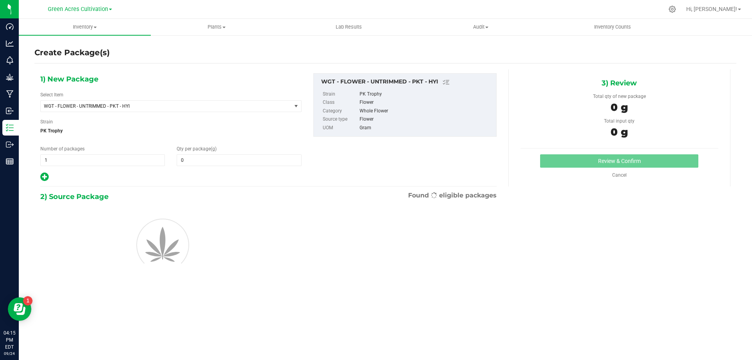
type input "0.0000"
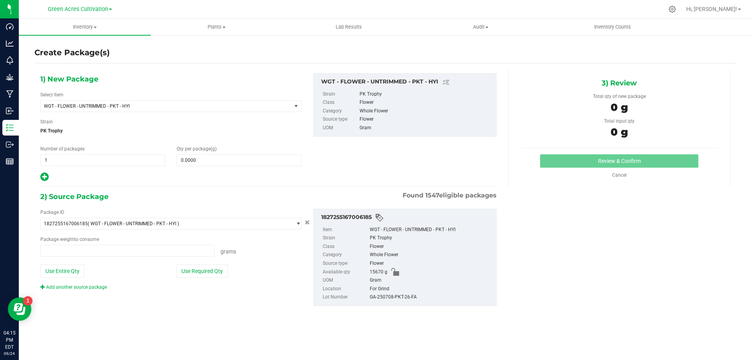
type input "0.0000 g"
click at [204, 104] on span "WGT - FLOWER - UNTRIMMED - PKT - HYI" at bounding box center [161, 105] width 235 height 5
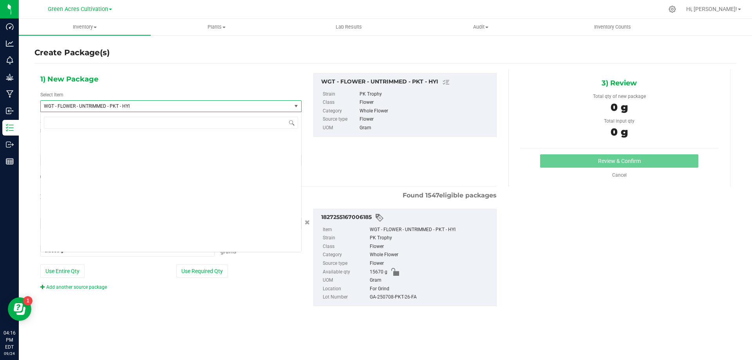
scroll to position [171189, 0]
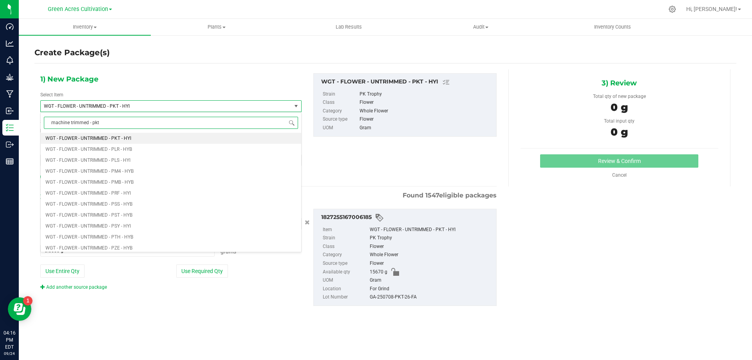
type input "machine trimmed - pkt"
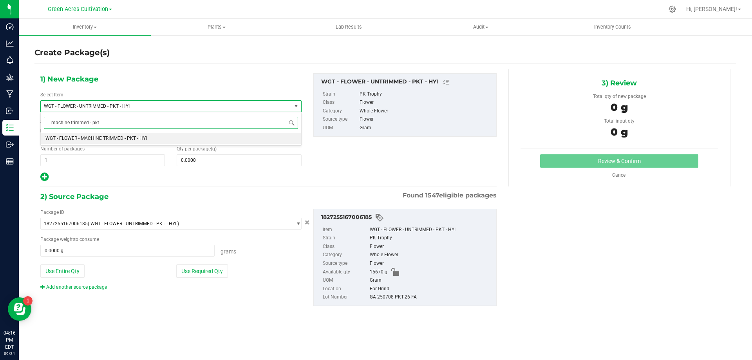
click at [219, 135] on li "WGT - FLOWER - MACHINE TRIMMED - PKT - HYI" at bounding box center [171, 138] width 261 height 11
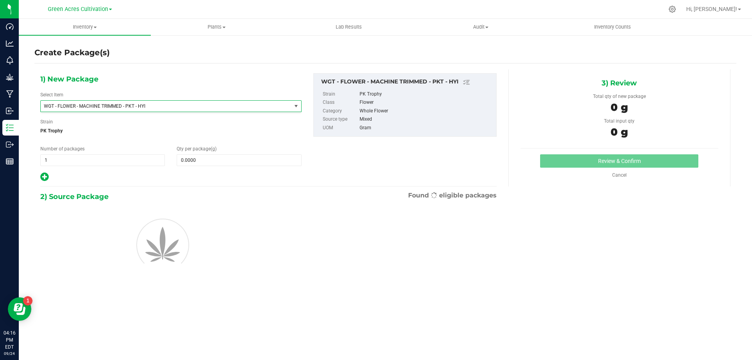
type input "0.0000"
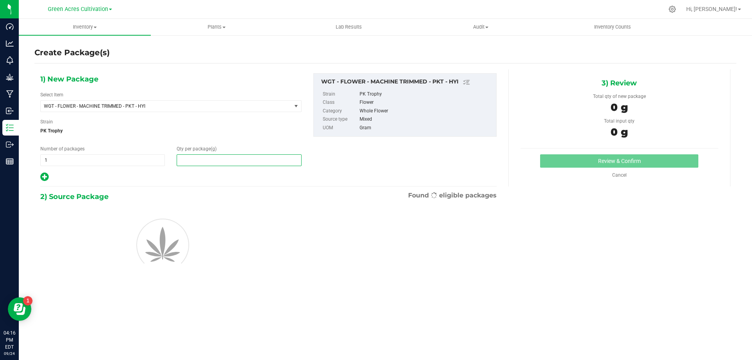
click at [225, 159] on span at bounding box center [239, 160] width 125 height 12
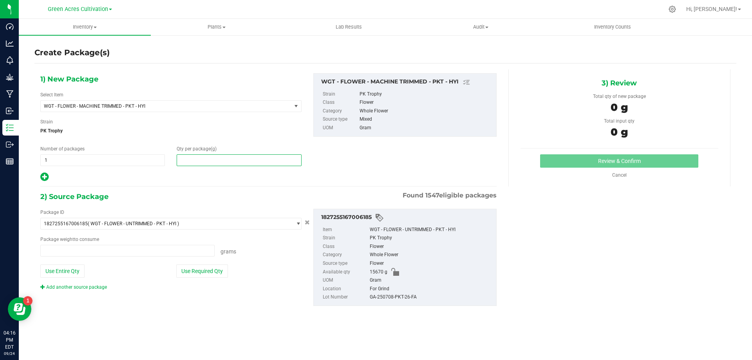
type input "0.0000 g"
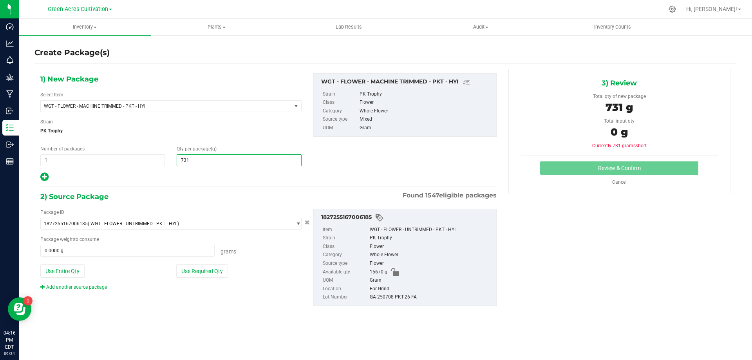
type input "7315"
type input "7,315.0000"
click at [214, 268] on button "Use Required Qty" at bounding box center [202, 271] width 52 height 13
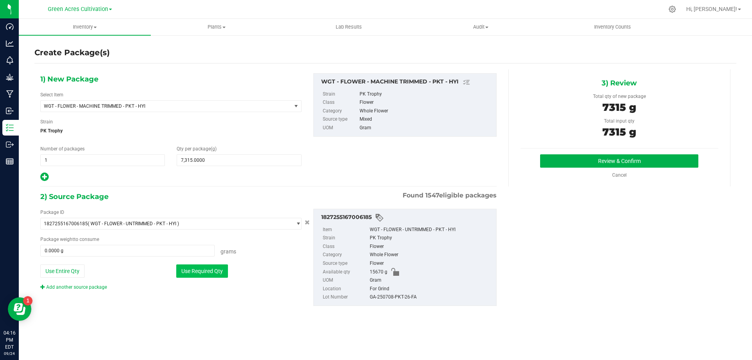
type input "7315.0000 g"
click at [383, 295] on div "GA-250708-PKT-26-FA" at bounding box center [431, 297] width 123 height 9
click at [382, 295] on div "GA-250708-PKT-26-FA" at bounding box center [431, 297] width 123 height 9
copy div "GA-250708-PKT-26-FA"
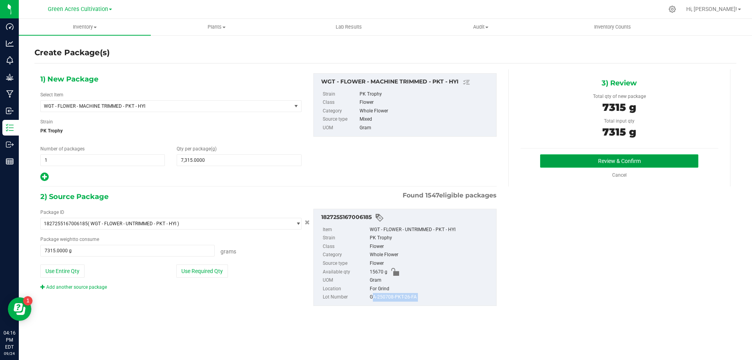
click at [605, 163] on button "Review & Confirm" at bounding box center [619, 160] width 158 height 13
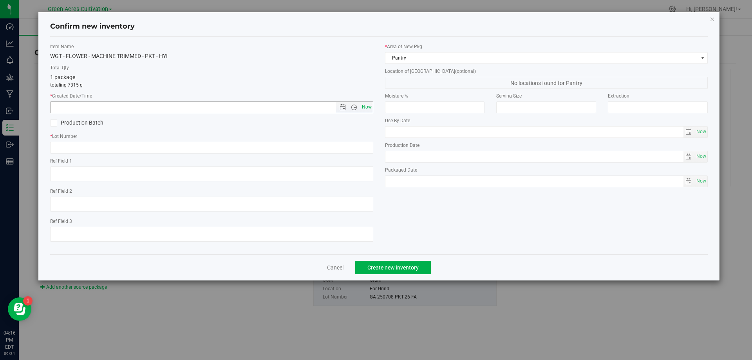
click at [368, 107] on span "Now" at bounding box center [366, 106] width 13 height 11
type input "[DATE] 4:16 PM"
click at [362, 142] on input "text" at bounding box center [211, 148] width 323 height 12
paste input "GA-250708-PKT-26-FA"
type input "GA-250708-PKT-26-FA"
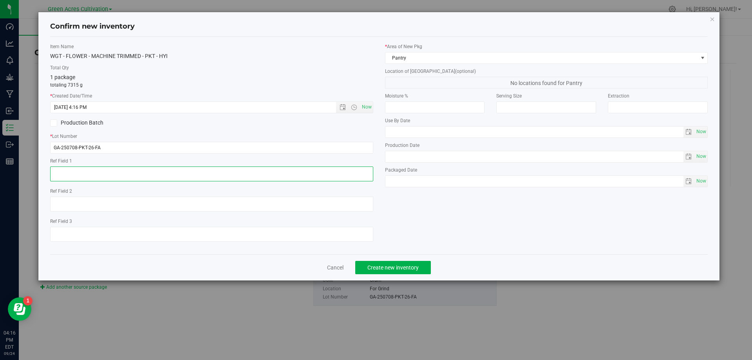
click at [338, 175] on textarea at bounding box center [211, 174] width 323 height 15
type textarea "1050 PBO"
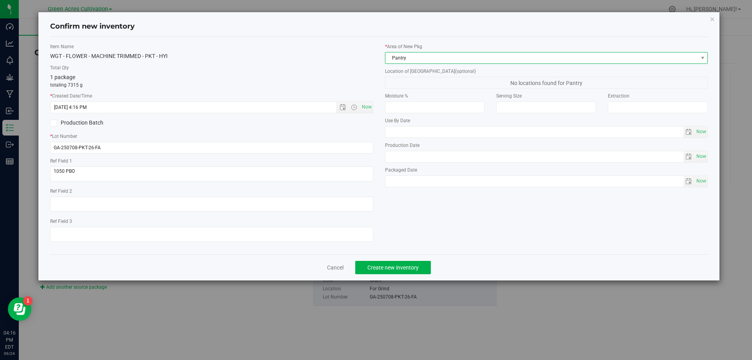
click at [422, 55] on span "Pantry" at bounding box center [542, 58] width 313 height 11
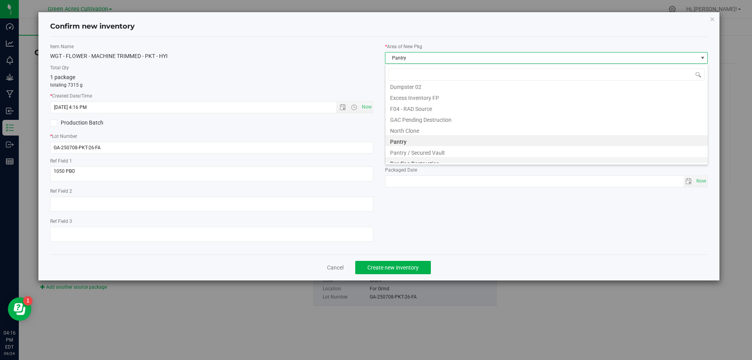
scroll to position [119, 0]
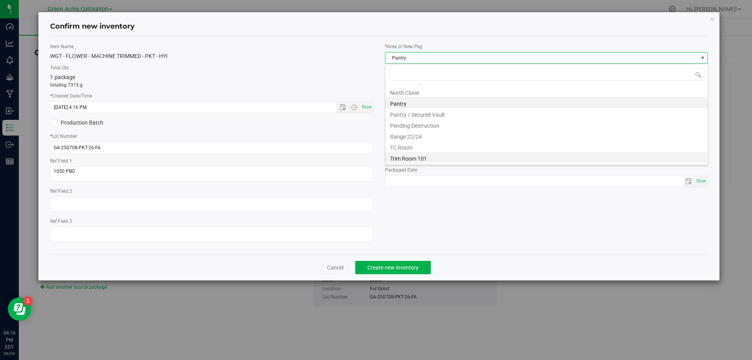
click at [436, 158] on li "Trim Room 101" at bounding box center [547, 157] width 323 height 11
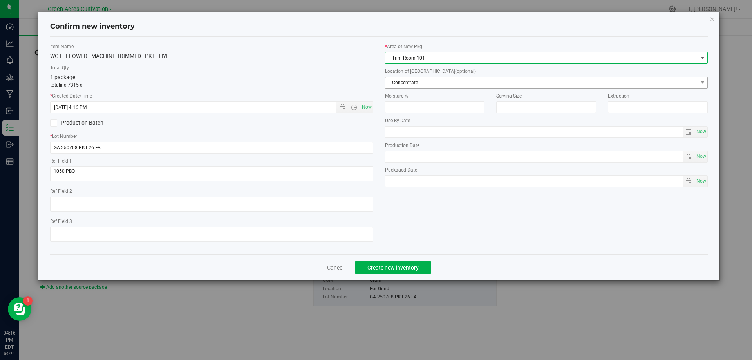
click at [457, 80] on span "Concentrate" at bounding box center [542, 82] width 313 height 11
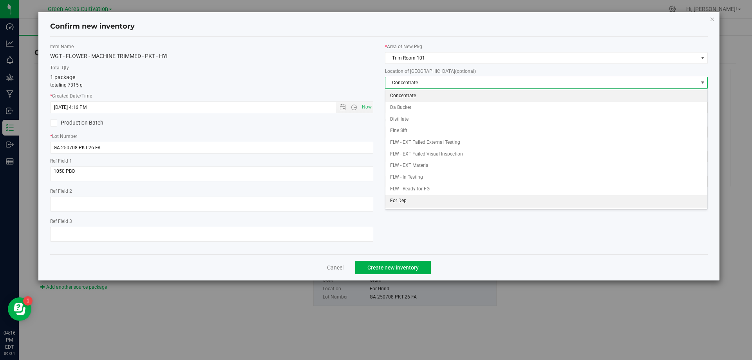
scroll to position [80, 0]
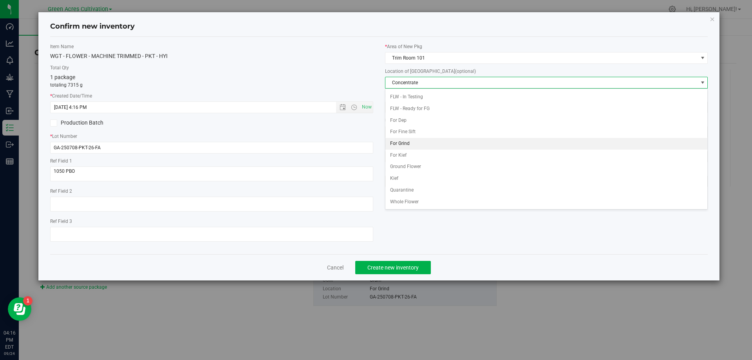
click at [420, 142] on li "For Grind" at bounding box center [547, 144] width 323 height 12
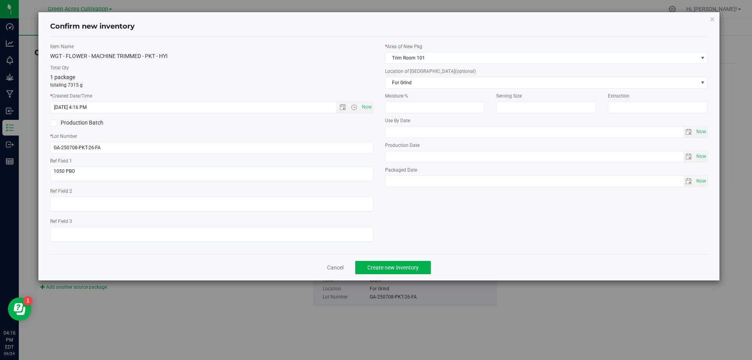
click at [385, 260] on div "Cancel Create new inventory" at bounding box center [379, 267] width 658 height 26
click at [382, 276] on div "Cancel Create new inventory" at bounding box center [379, 267] width 658 height 26
click at [388, 263] on button "Create new inventory" at bounding box center [393, 267] width 76 height 13
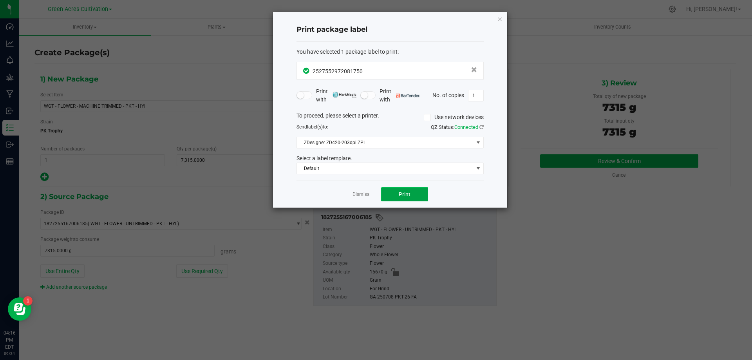
click at [398, 193] on button "Print" at bounding box center [404, 194] width 47 height 14
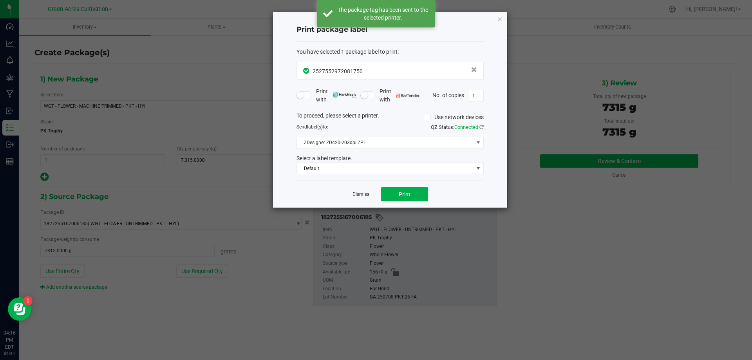
click at [366, 195] on link "Dismiss" at bounding box center [361, 194] width 17 height 7
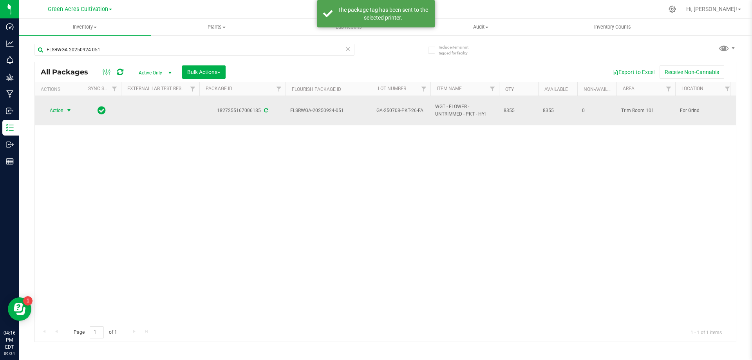
click at [58, 111] on span "Action" at bounding box center [53, 110] width 21 height 11
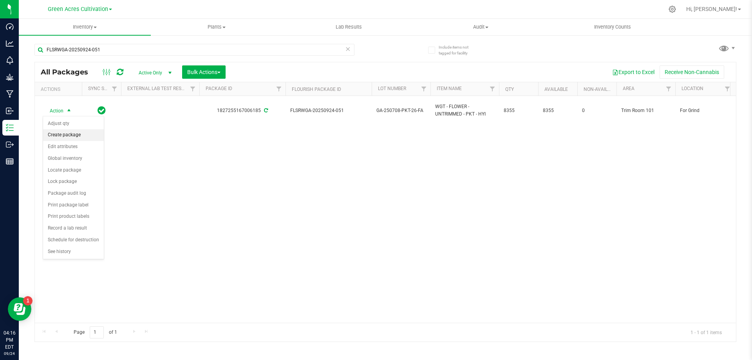
click at [75, 136] on li "Create package" at bounding box center [73, 135] width 61 height 12
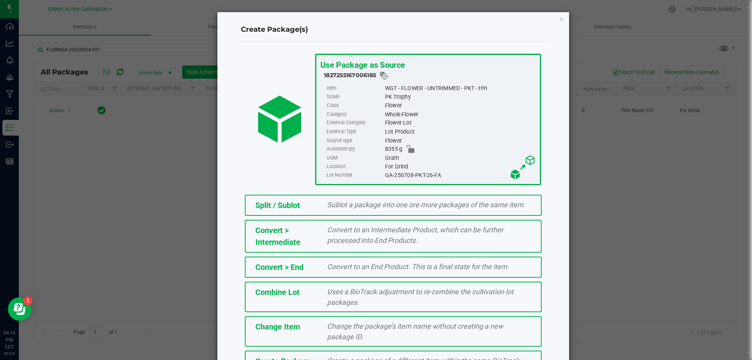
scroll to position [56, 0]
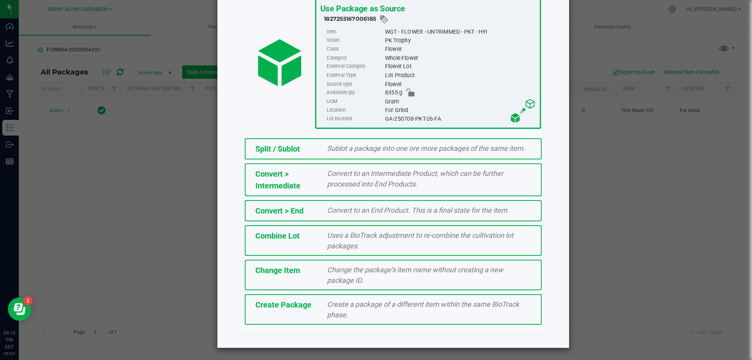
click at [328, 322] on div "Create Package Create a package of a different item within the same BioTrack ph…" at bounding box center [393, 309] width 297 height 31
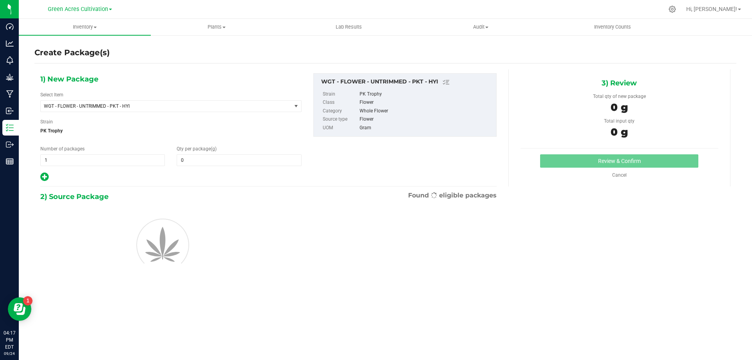
type input "0.0000"
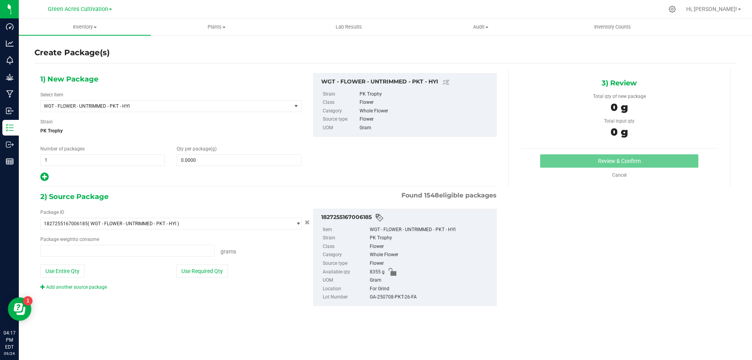
type input "0.0000 g"
click at [192, 101] on span "WGT - FLOWER - UNTRIMMED - PKT - HYI" at bounding box center [166, 106] width 251 height 11
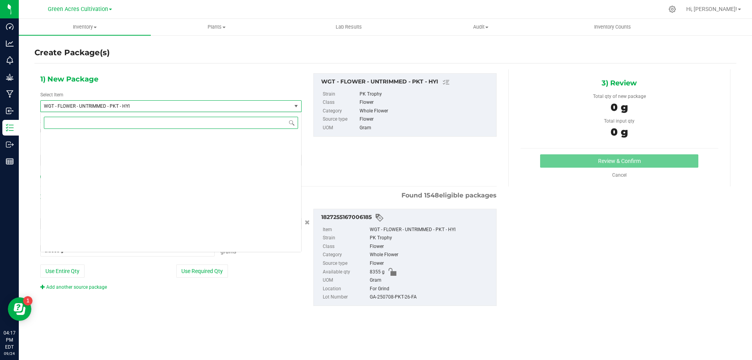
scroll to position [171189, 0]
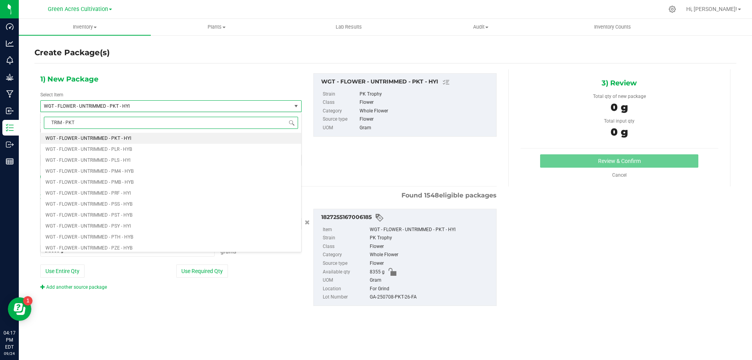
type input "TRIM - PKT"
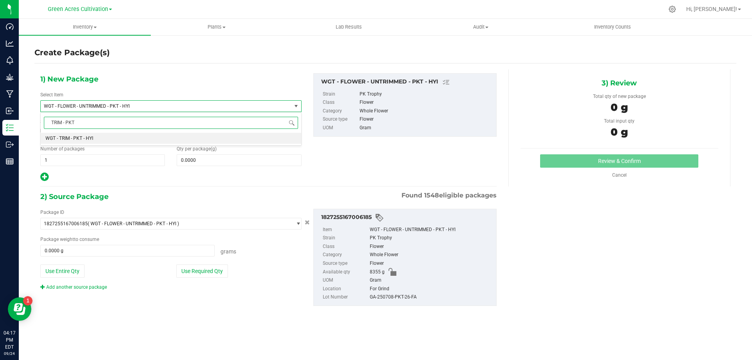
click at [241, 139] on li "WGT - TRIM - PKT - HYI" at bounding box center [171, 138] width 261 height 11
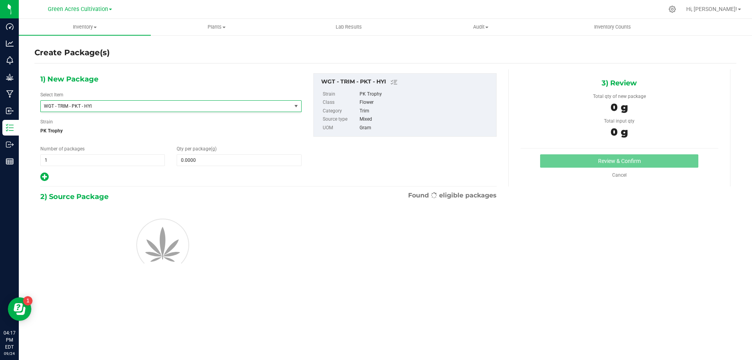
type input "0.0000"
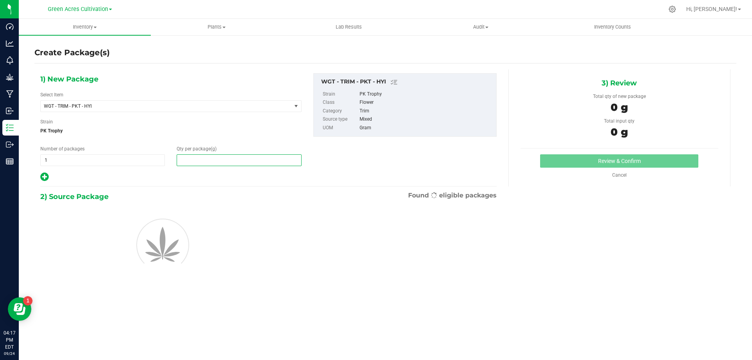
click at [248, 157] on span at bounding box center [239, 160] width 125 height 12
type input "81"
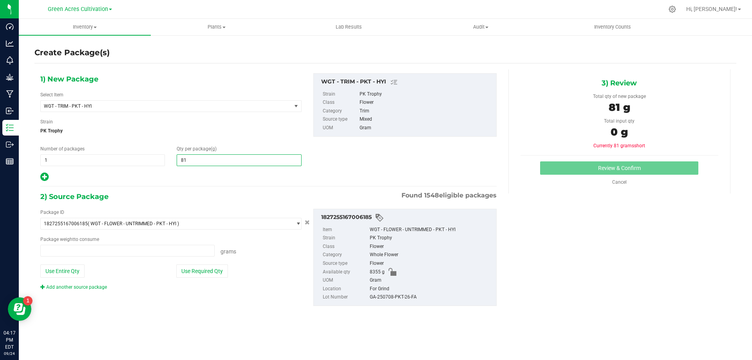
type input "0.0000 g"
type input "8195"
type input "8,195.0000"
click at [203, 277] on button "Use Required Qty" at bounding box center [202, 271] width 52 height 13
type input "8195.0000 g"
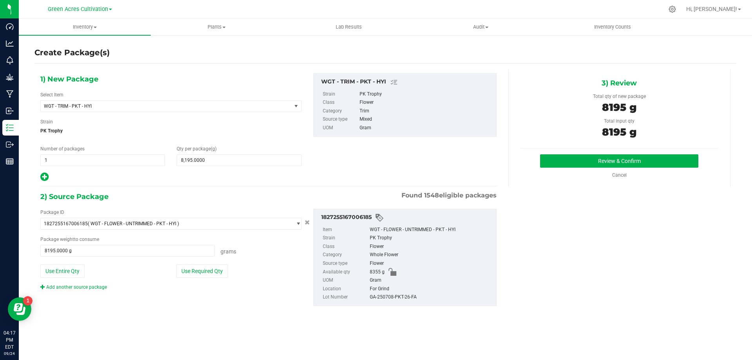
click at [384, 297] on div "GA-250708-PKT-26-FA" at bounding box center [431, 297] width 123 height 9
copy div "GA-250708-PKT-26-FA"
click at [555, 155] on button "Review & Confirm" at bounding box center [619, 160] width 158 height 13
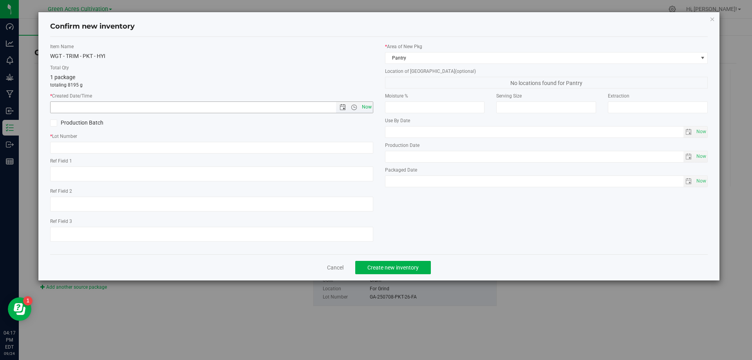
click at [362, 107] on span "Now" at bounding box center [366, 106] width 13 height 11
type input "[DATE] 4:17 PM"
click at [360, 146] on input "text" at bounding box center [211, 148] width 323 height 12
paste input "GA-250708-PKT-26-FA"
type input "GA-250708-PKT-26-TB"
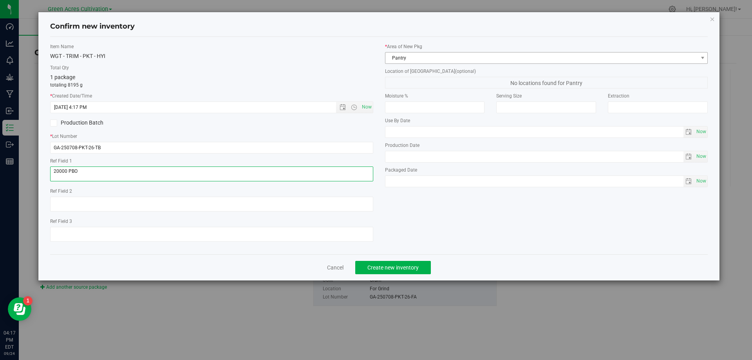
type textarea "20000 PBO"
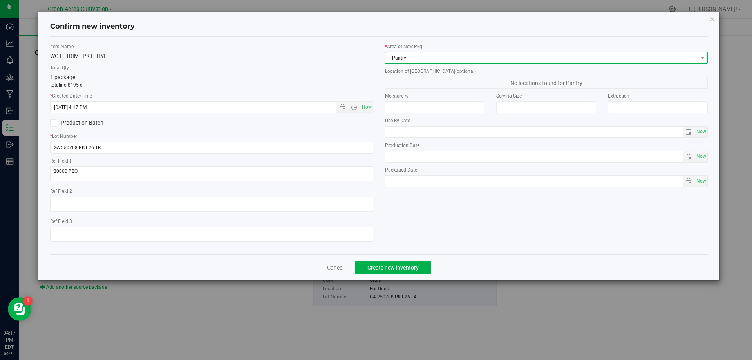
click at [488, 60] on span "Pantry" at bounding box center [542, 58] width 313 height 11
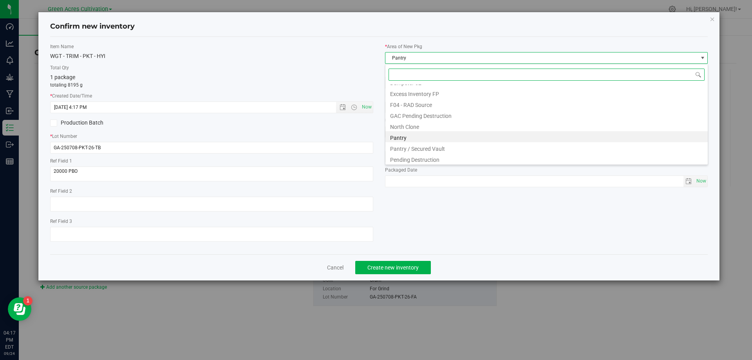
scroll to position [119, 0]
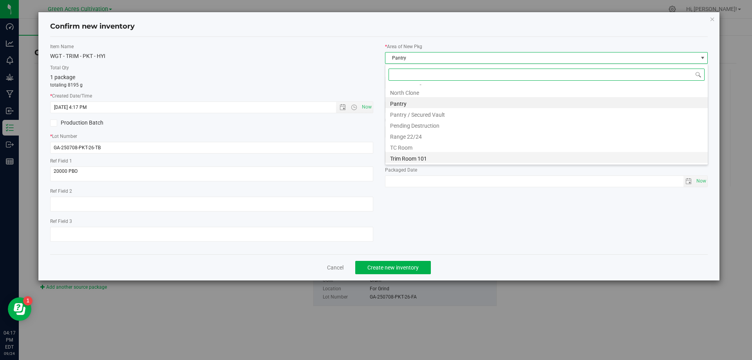
click at [440, 157] on li "Trim Room 101" at bounding box center [547, 157] width 323 height 11
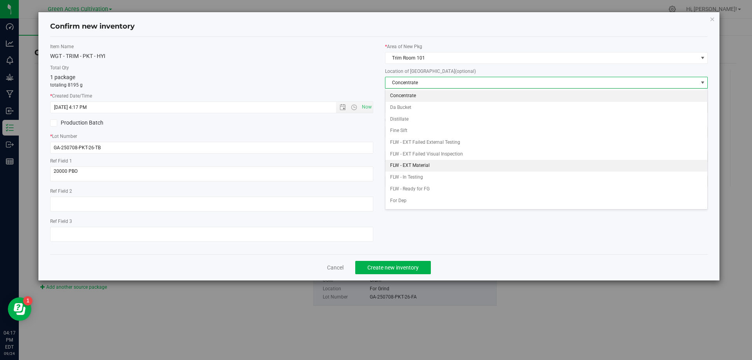
click at [422, 165] on li "FLW - EXT Material" at bounding box center [547, 166] width 323 height 12
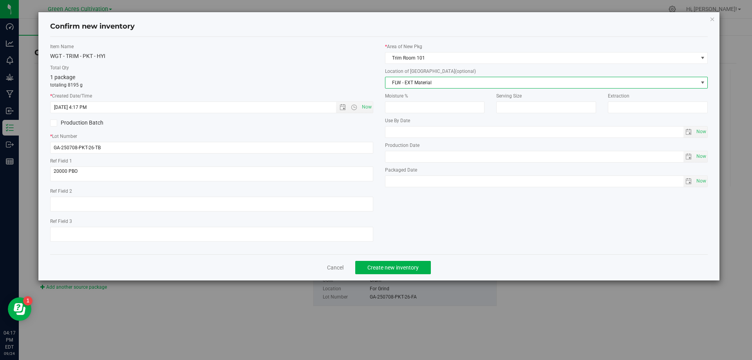
click at [398, 275] on div "Cancel Create new inventory" at bounding box center [379, 267] width 658 height 26
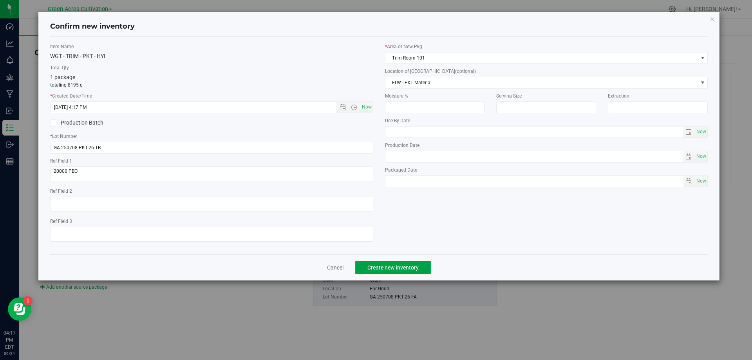
click at [398, 268] on span "Create new inventory" at bounding box center [393, 268] width 51 height 6
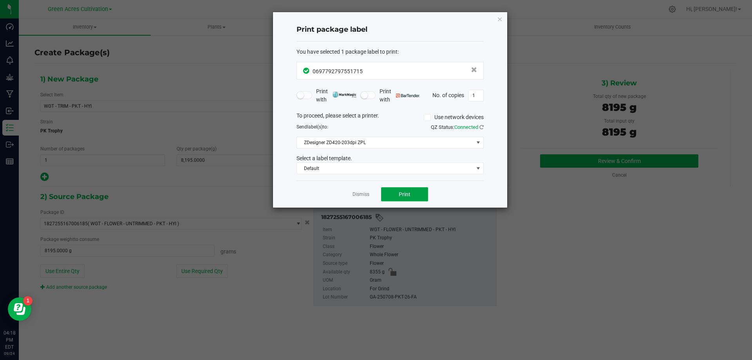
click at [394, 194] on button "Print" at bounding box center [404, 194] width 47 height 14
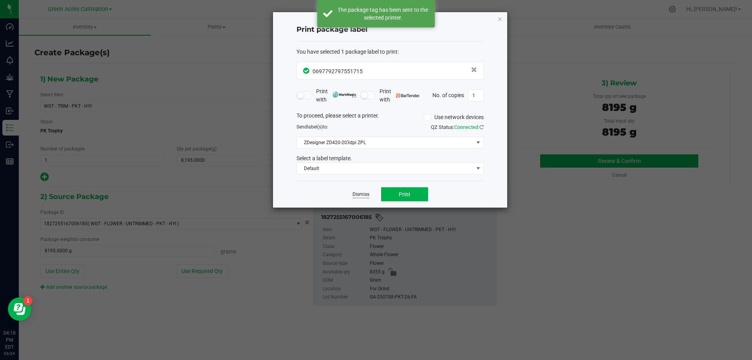
click at [362, 193] on link "Dismiss" at bounding box center [361, 194] width 17 height 7
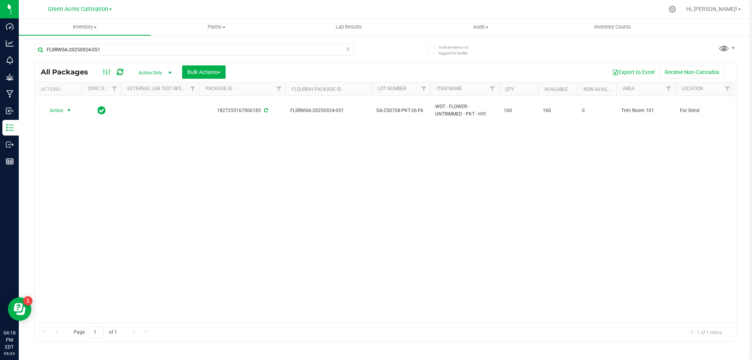
click at [65, 110] on span "select" at bounding box center [69, 110] width 10 height 11
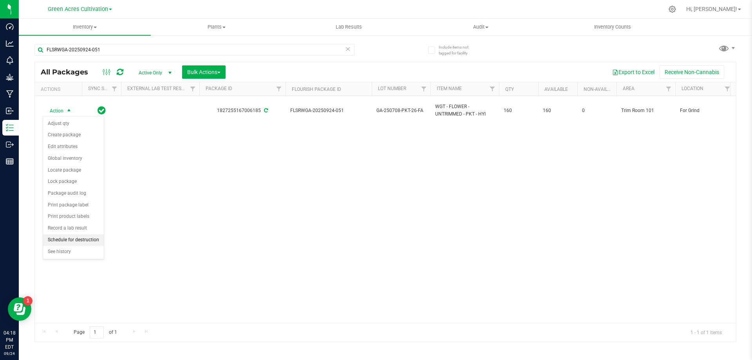
click at [78, 239] on li "Schedule for destruction" at bounding box center [73, 240] width 61 height 12
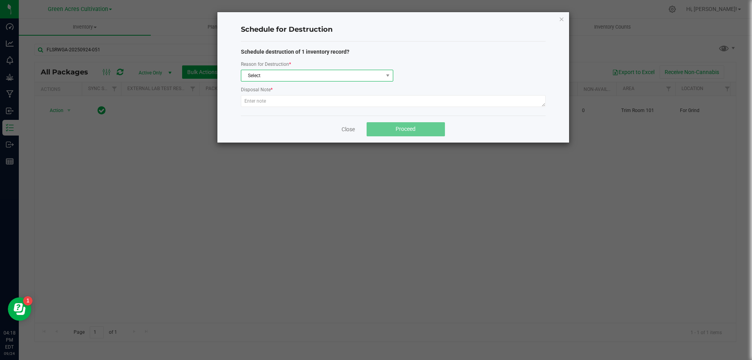
click at [259, 77] on span "Select" at bounding box center [312, 75] width 142 height 11
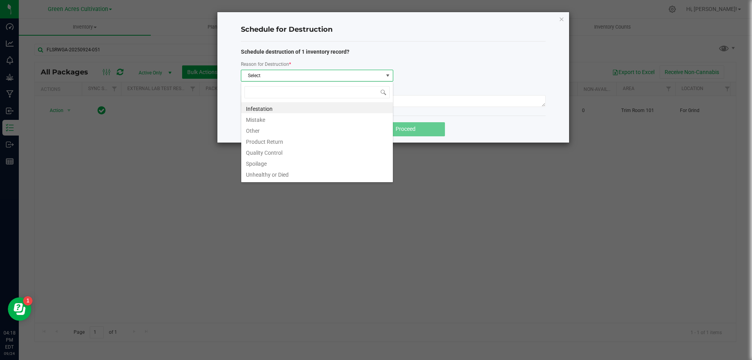
scroll to position [12, 152]
type input "W"
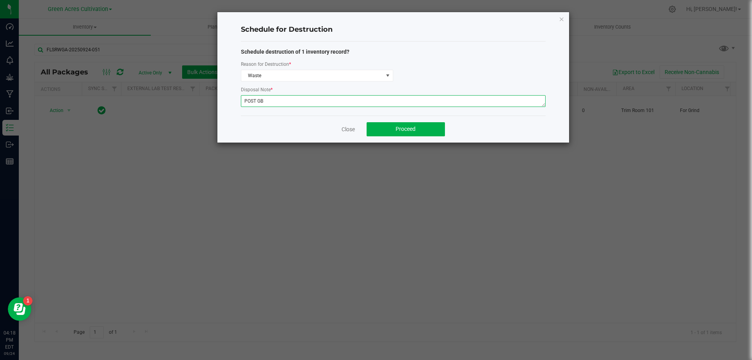
type textarea "POST GB"
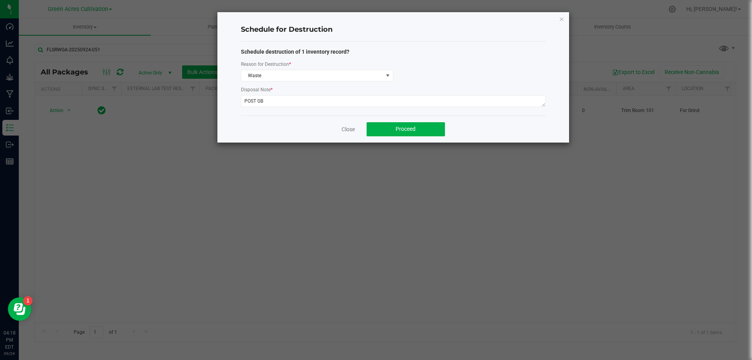
click at [377, 121] on div "Close Proceed" at bounding box center [393, 129] width 305 height 27
click at [378, 123] on button "Proceed" at bounding box center [406, 129] width 78 height 14
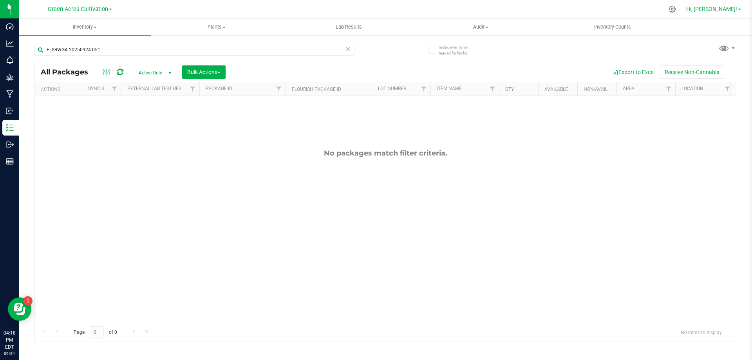
click at [728, 10] on span "Hi, [PERSON_NAME]!" at bounding box center [712, 9] width 51 height 6
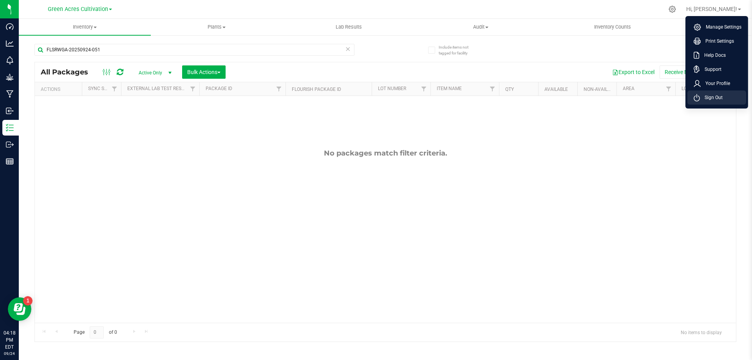
click at [714, 91] on li "Sign Out" at bounding box center [717, 98] width 59 height 14
